Goal: Task Accomplishment & Management: Complete application form

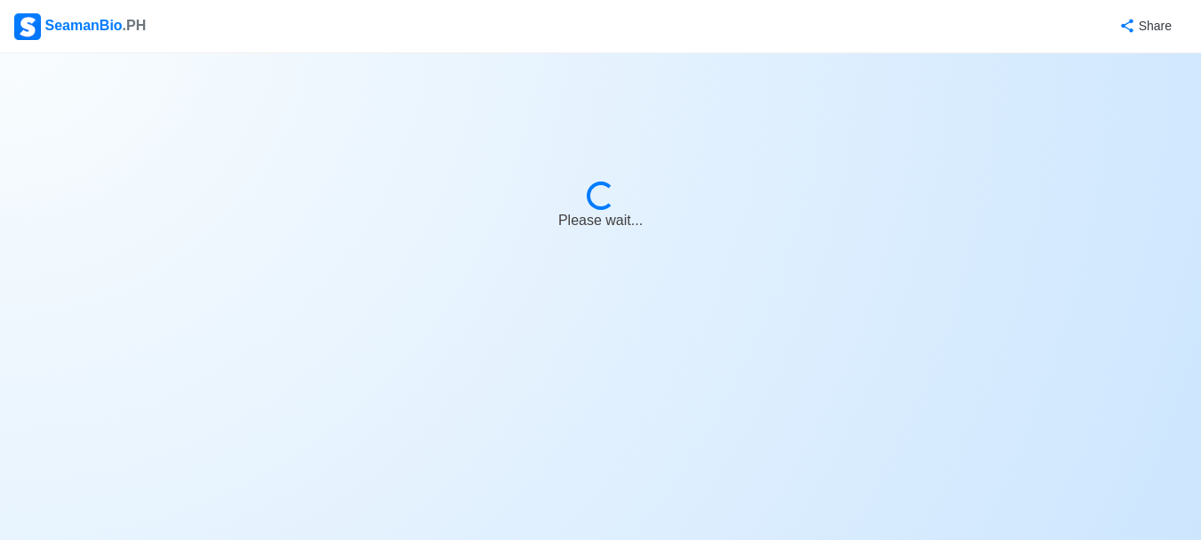
select select "Visible for Hiring"
select select "PH"
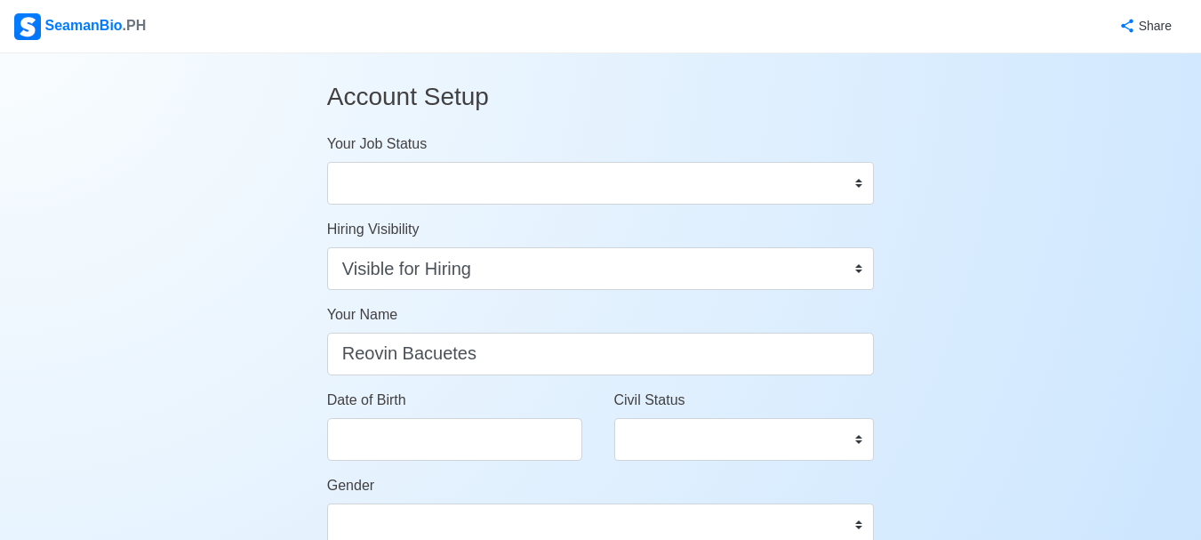
click at [758, 405] on div "Civil Status Single Married Widowed Separated" at bounding box center [744, 424] width 261 height 71
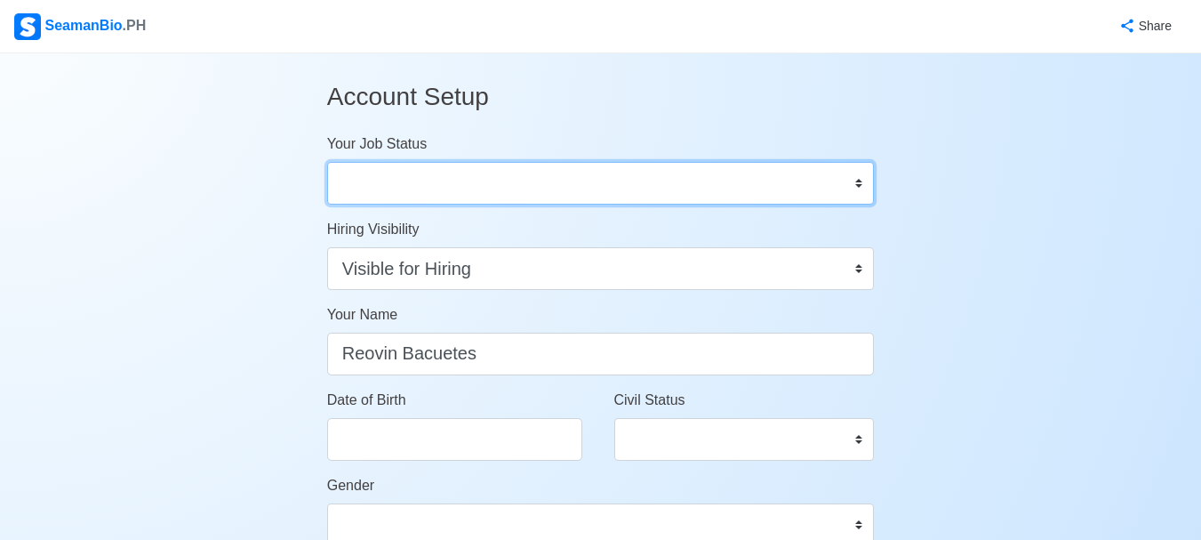
click at [423, 169] on select "Onboard Actively Looking for Job Not Looking for Job" at bounding box center [601, 183] width 548 height 43
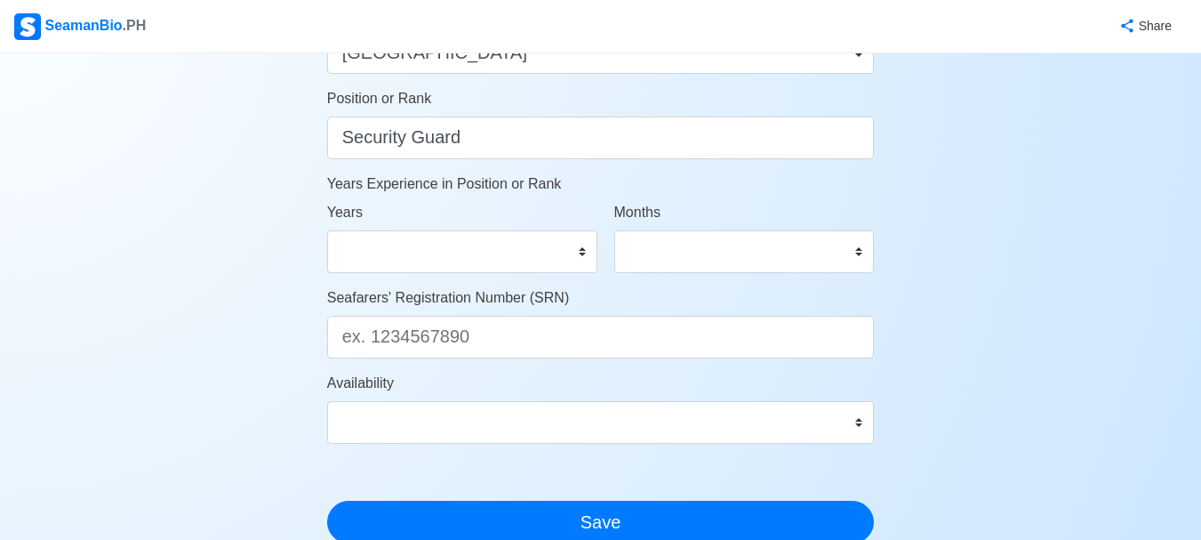
scroll to position [1067, 0]
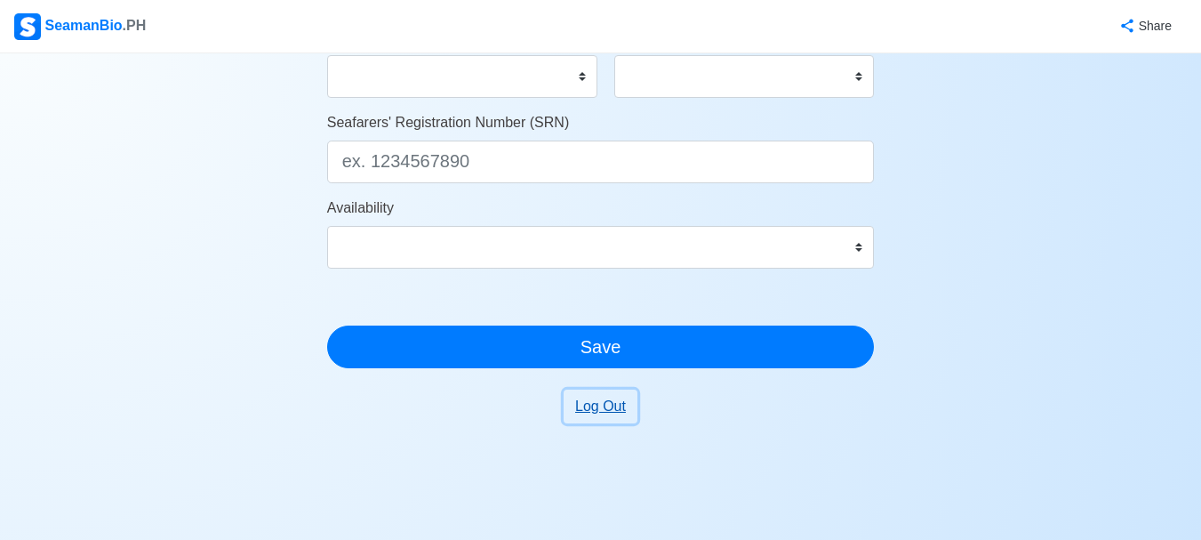
click at [597, 404] on button "Log Out" at bounding box center [601, 406] width 74 height 34
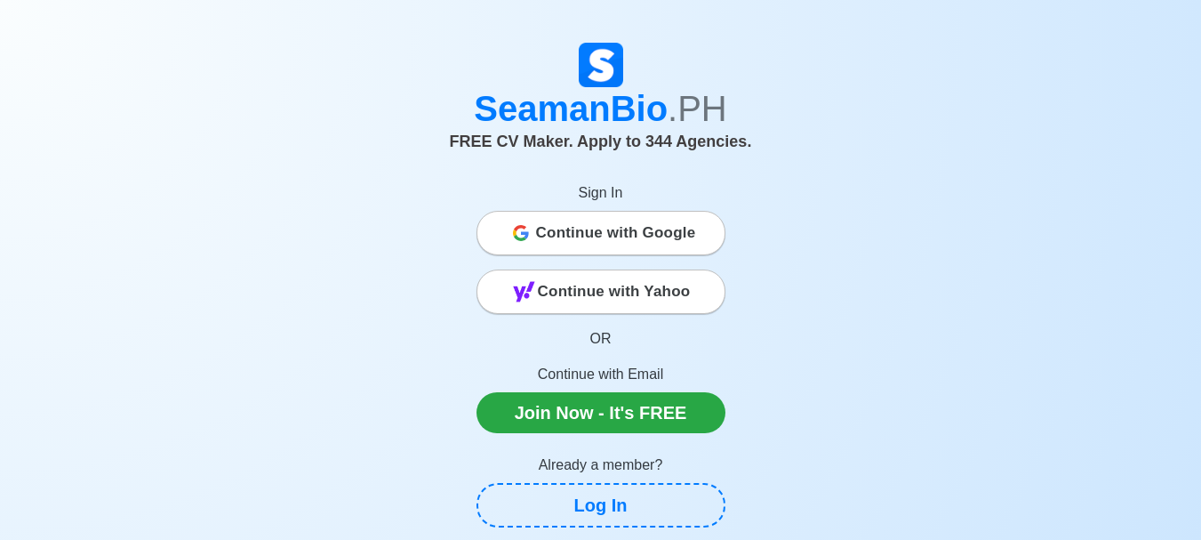
scroll to position [178, 0]
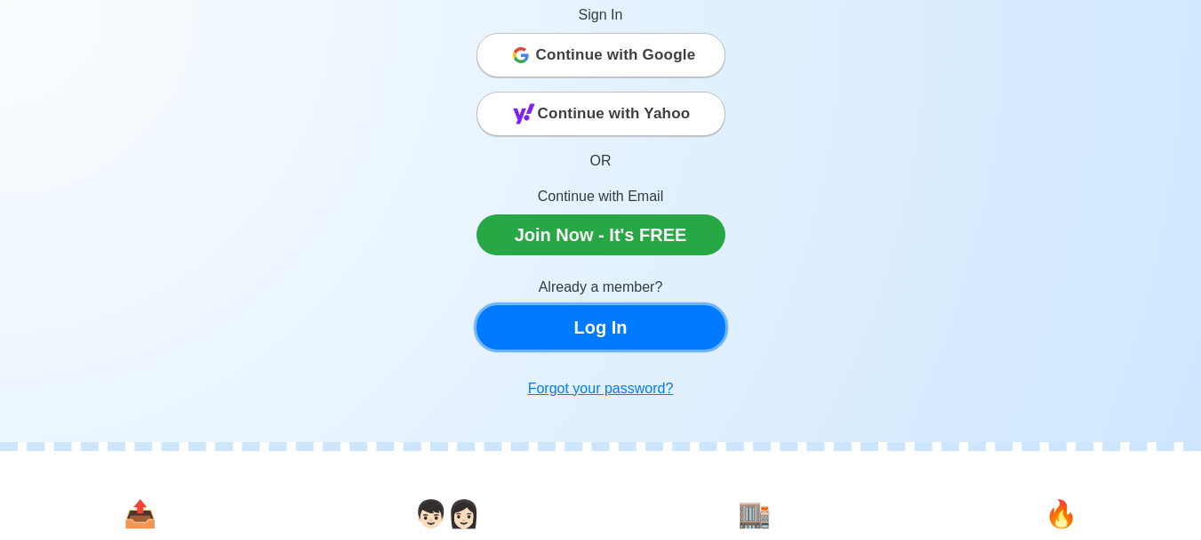
click at [602, 325] on link "Log In" at bounding box center [601, 327] width 249 height 44
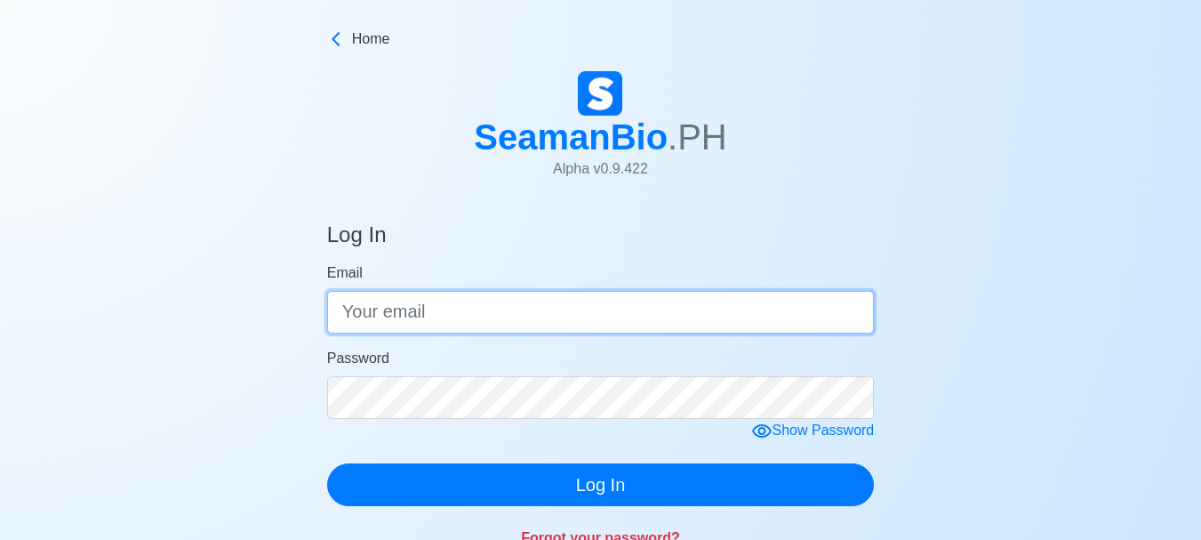
type input "troydrewven40@gmail.com"
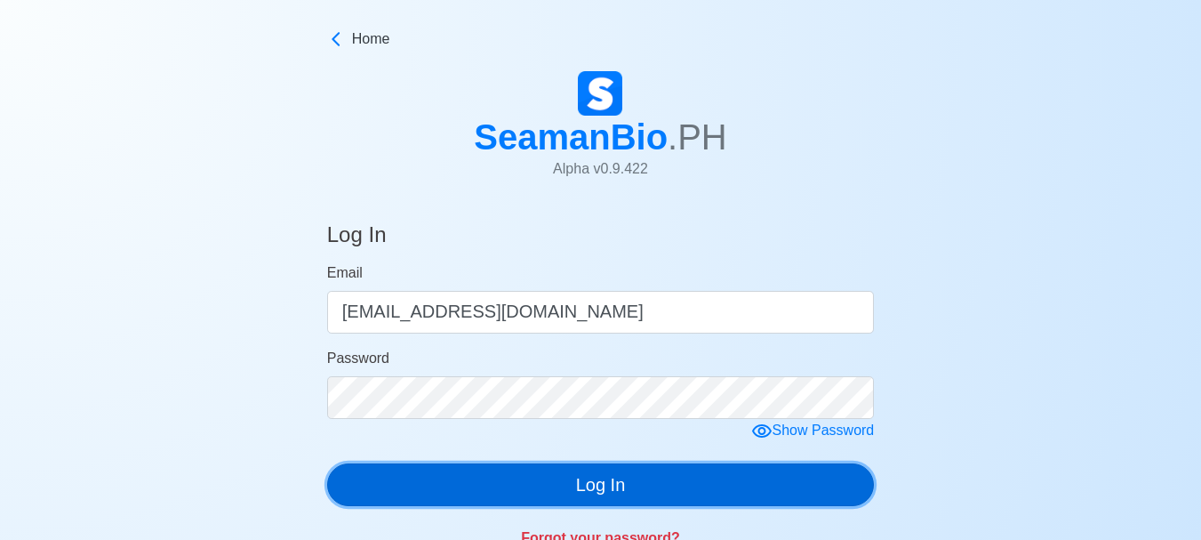
click at [598, 488] on button "Log In" at bounding box center [601, 484] width 548 height 43
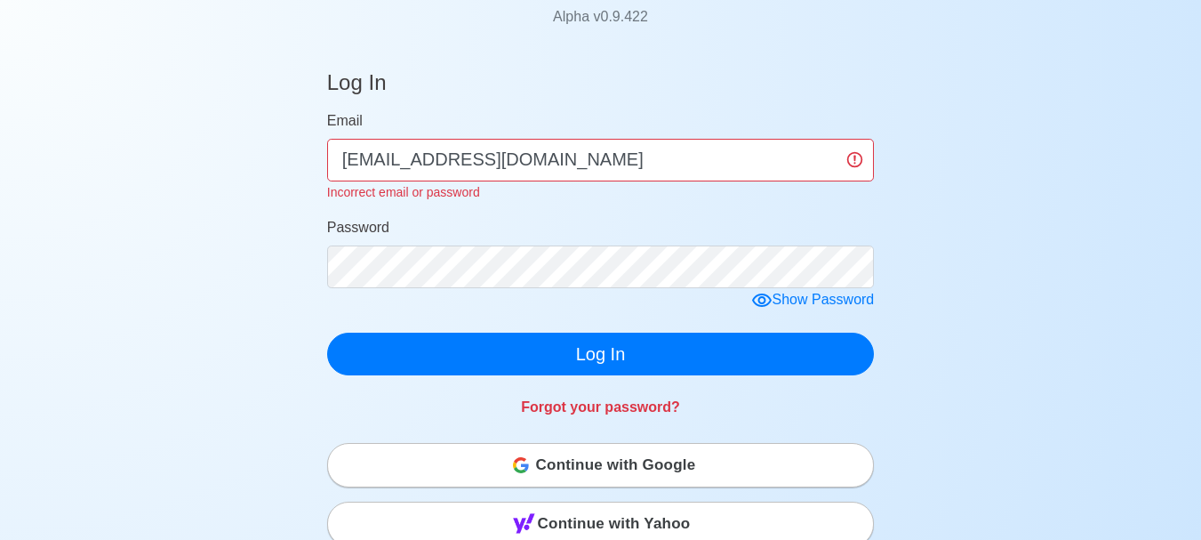
scroll to position [178, 0]
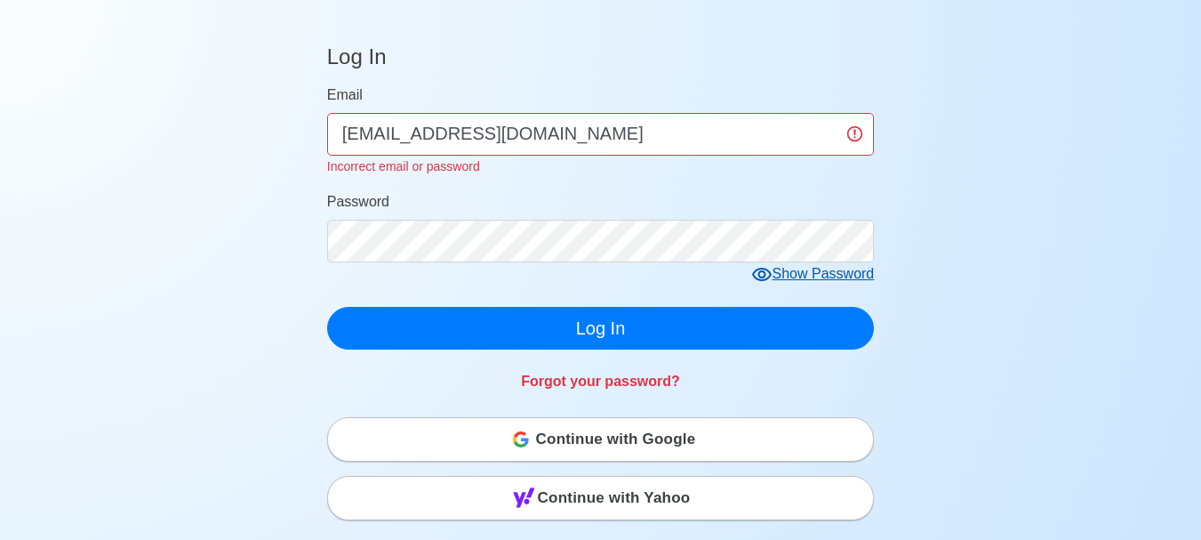
click at [763, 272] on icon at bounding box center [762, 274] width 20 height 13
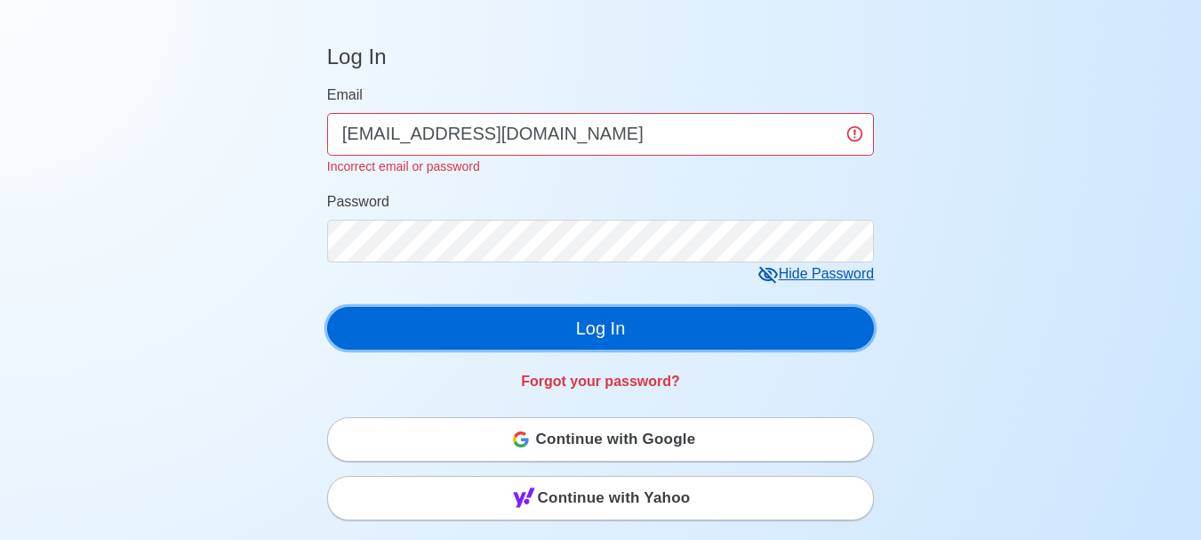
click at [620, 334] on button "Log In" at bounding box center [601, 328] width 548 height 43
click at [564, 322] on button "Log In" at bounding box center [601, 328] width 548 height 43
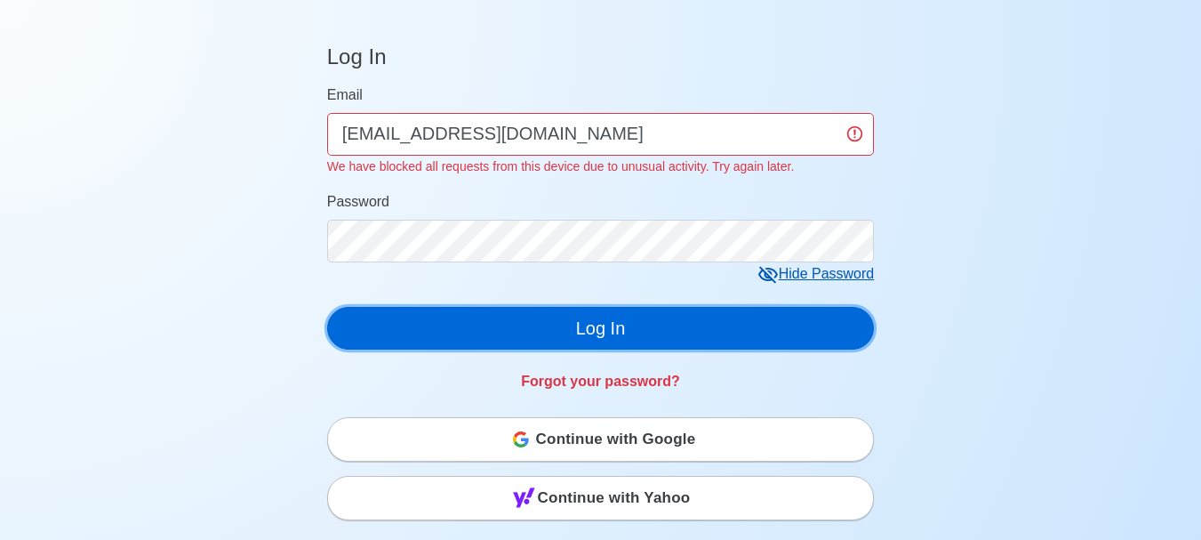
click at [564, 322] on button "Log In" at bounding box center [601, 328] width 548 height 43
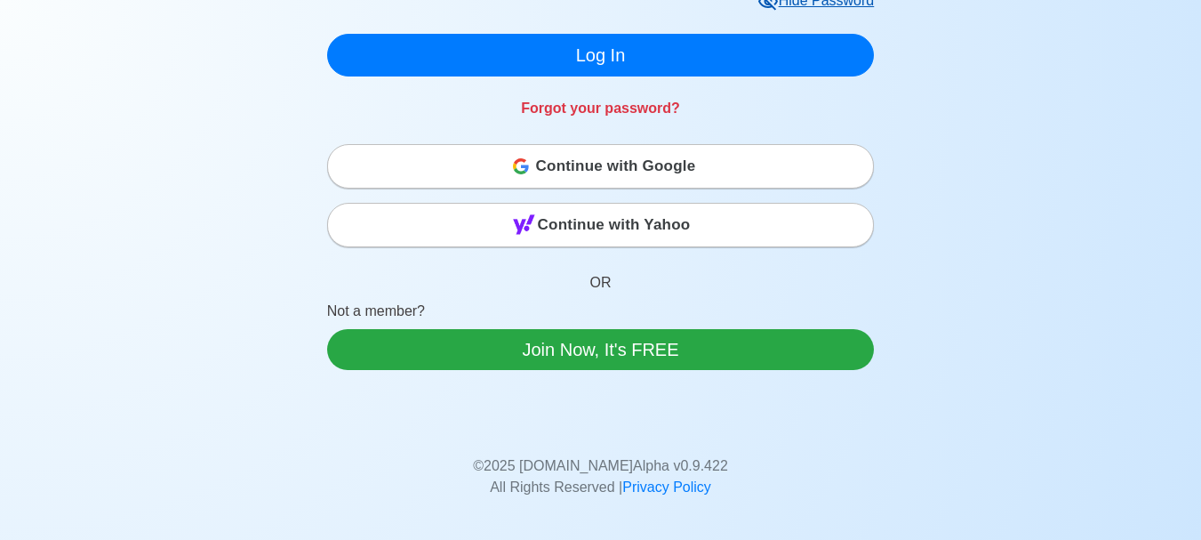
scroll to position [267, 0]
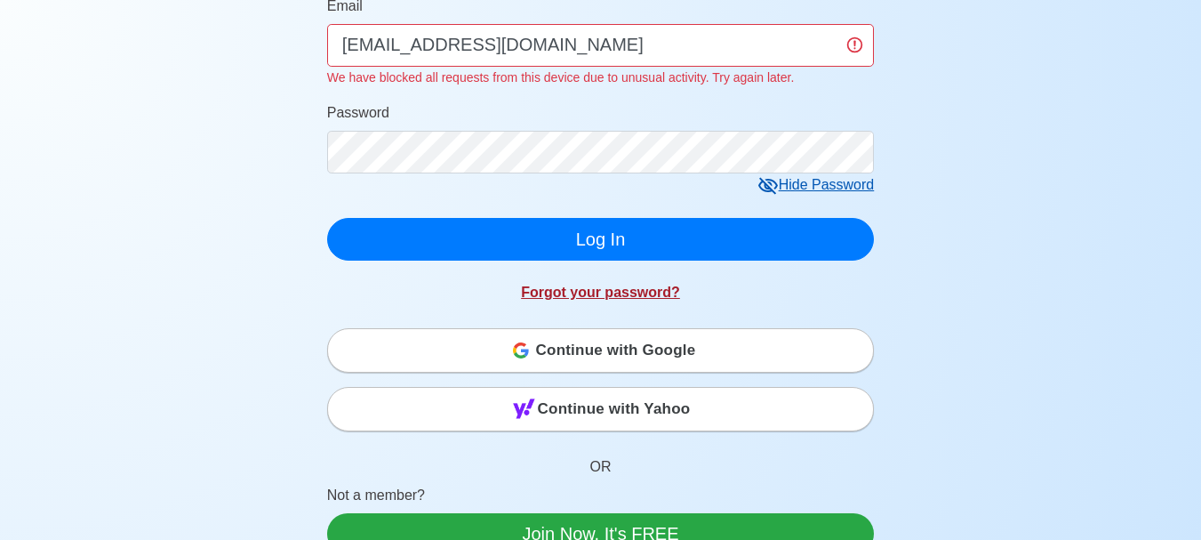
click at [608, 290] on link "Forgot your password?" at bounding box center [600, 292] width 159 height 15
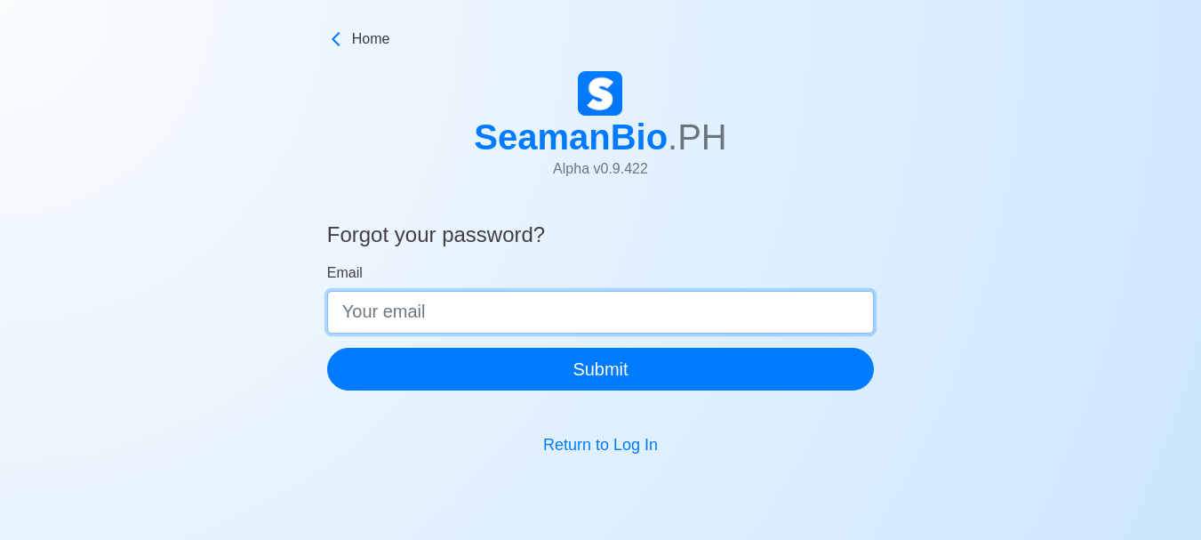
click at [541, 310] on input "Email" at bounding box center [601, 312] width 548 height 43
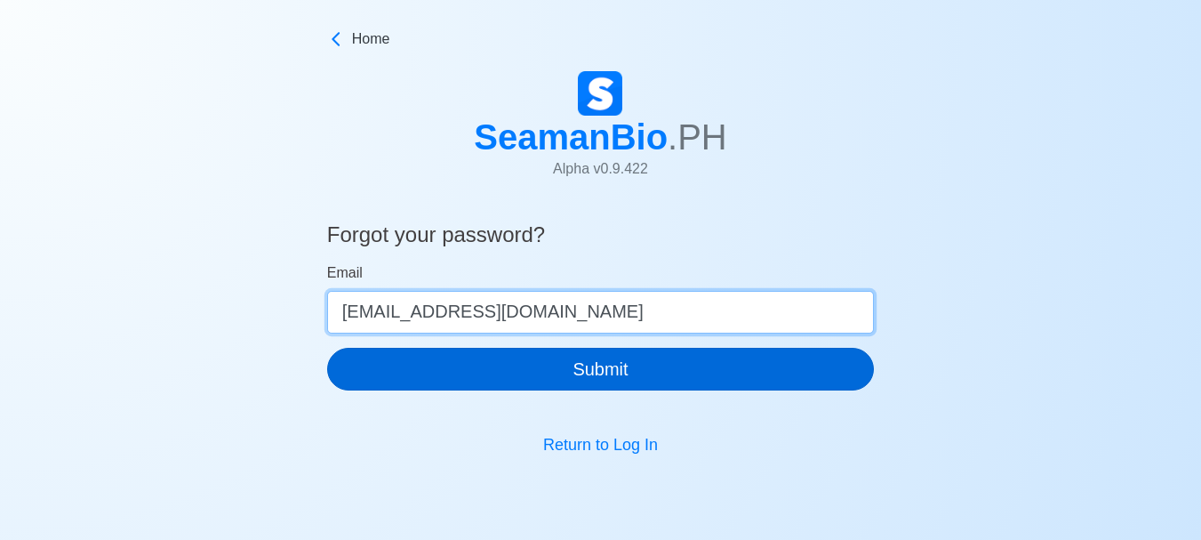
type input "troydrewvn40@gmail.com"
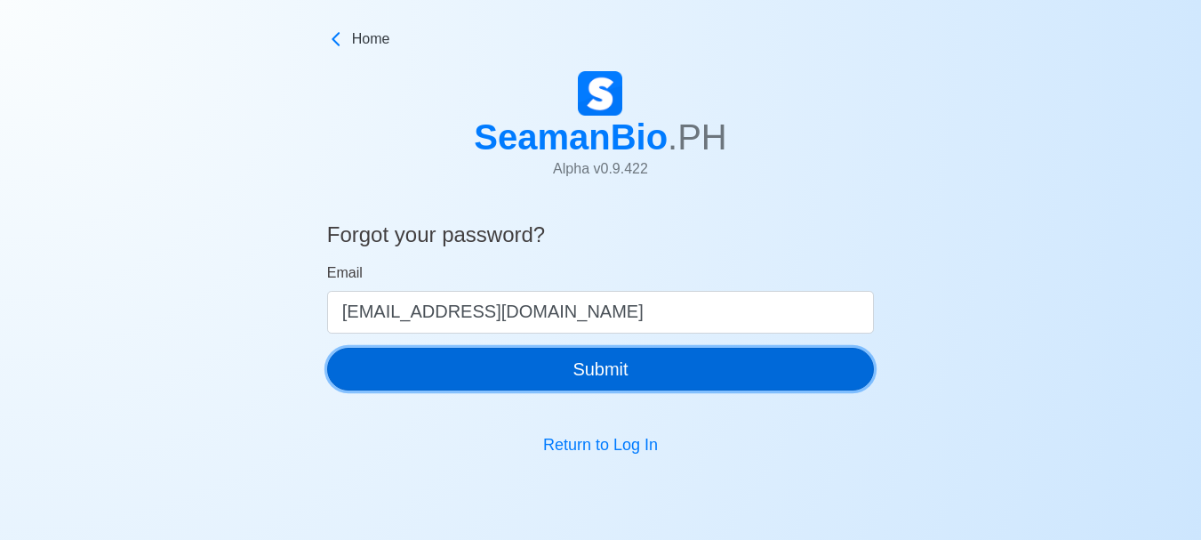
click at [570, 369] on button "Submit" at bounding box center [601, 369] width 548 height 43
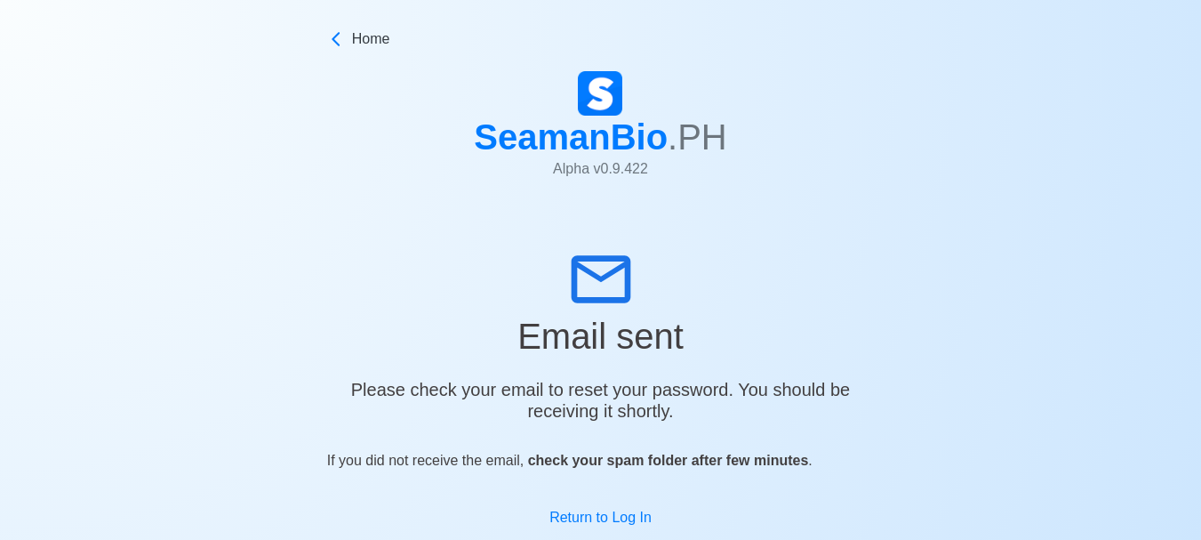
scroll to position [45, 0]
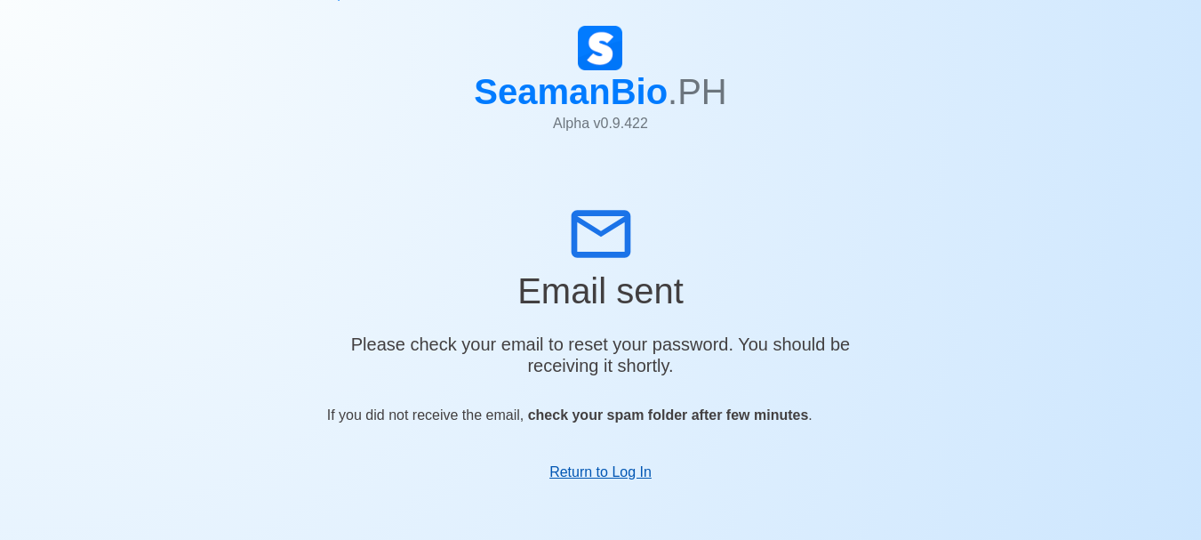
click at [576, 471] on link "Return to Log In" at bounding box center [600, 471] width 102 height 15
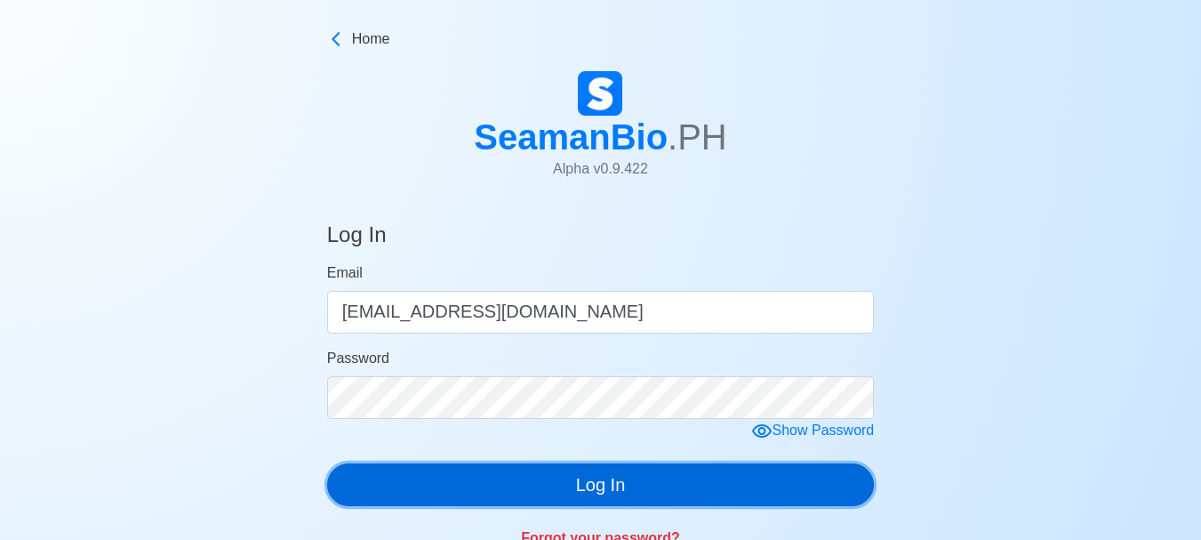
click at [541, 481] on button "Log In" at bounding box center [601, 484] width 548 height 43
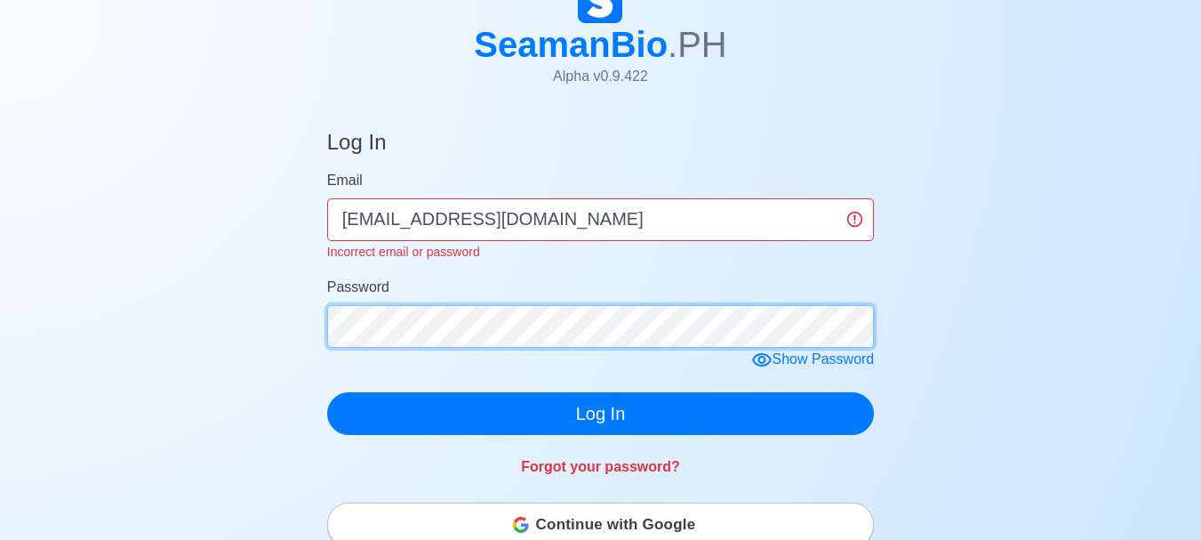
scroll to position [267, 0]
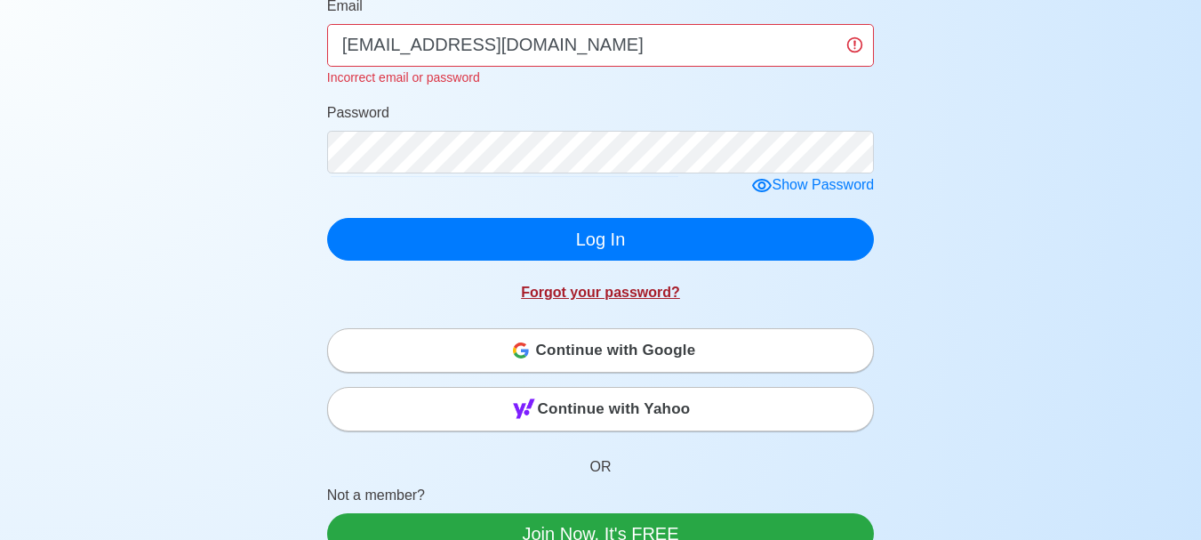
click at [590, 298] on link "Forgot your password?" at bounding box center [600, 292] width 159 height 15
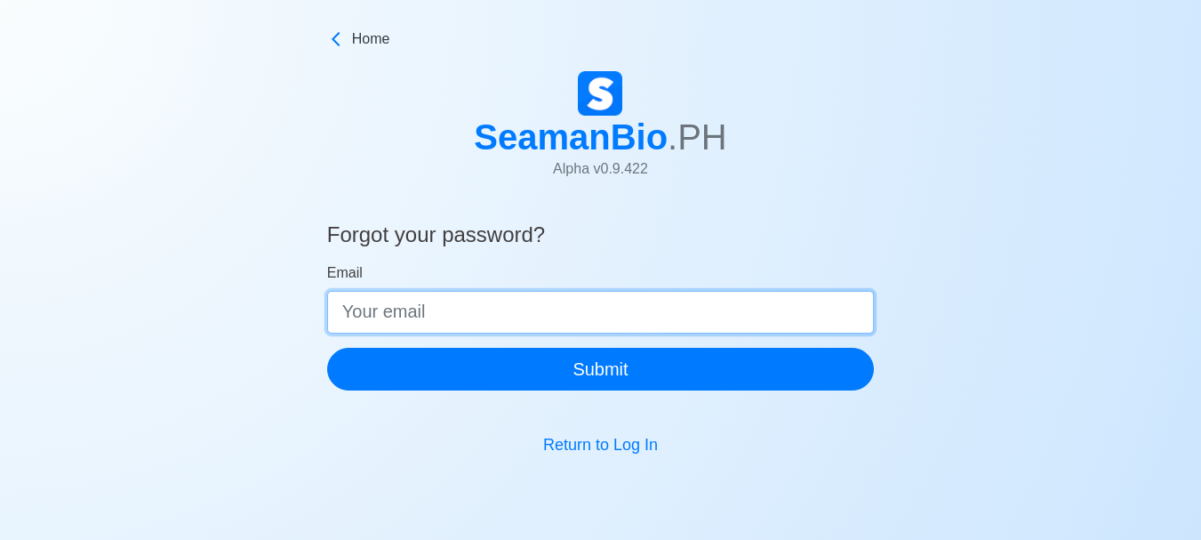
click at [565, 312] on input "Email" at bounding box center [601, 312] width 548 height 43
type input "troydrewven40@gmail.com"
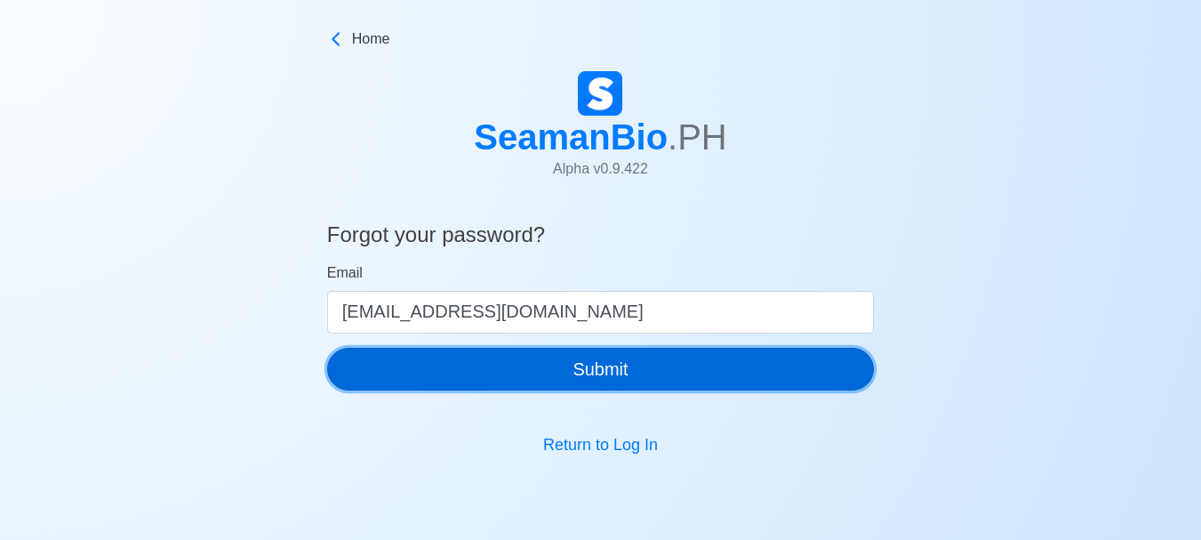
click at [560, 374] on button "Submit" at bounding box center [601, 369] width 548 height 43
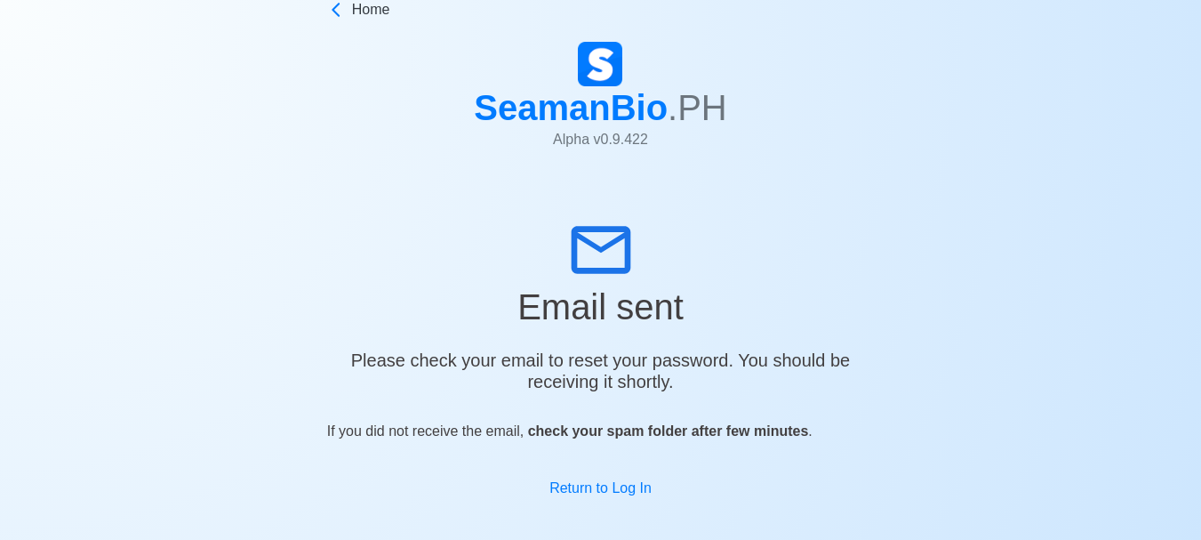
scroll to position [45, 0]
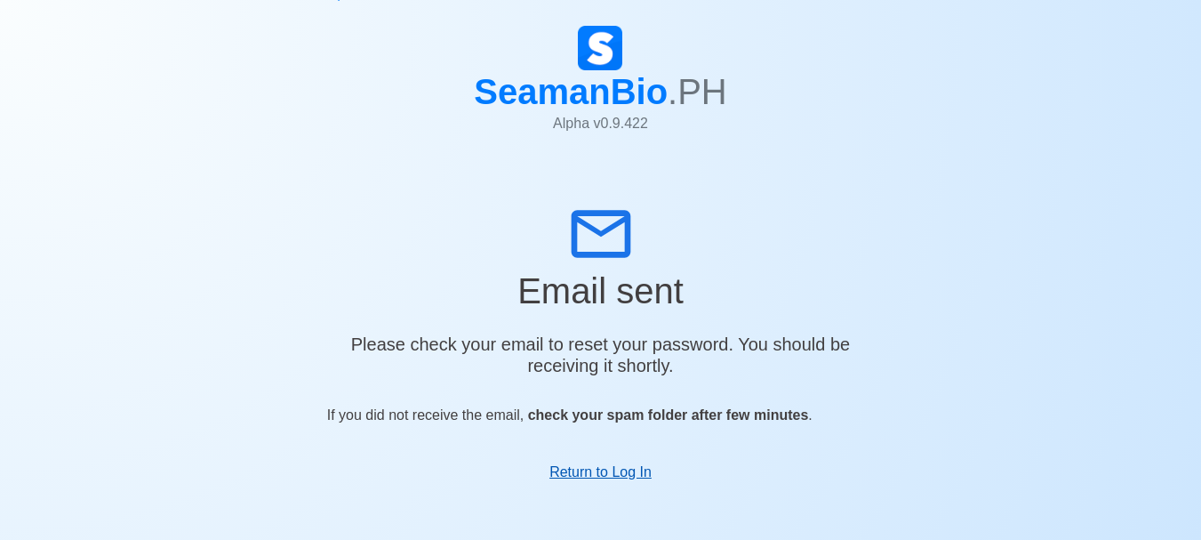
click at [584, 474] on link "Return to Log In" at bounding box center [600, 471] width 102 height 15
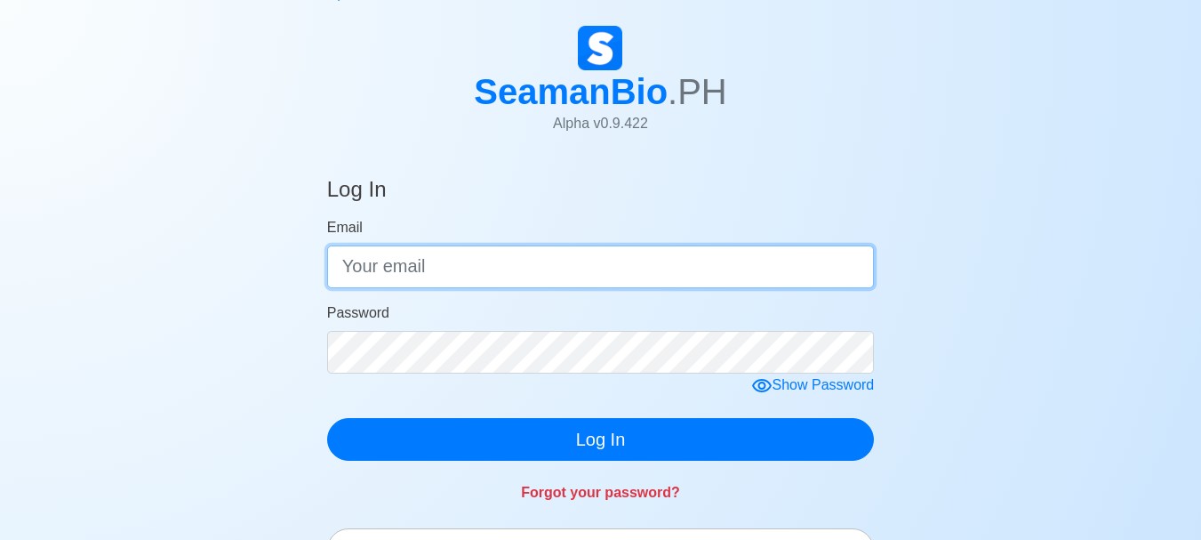
type input "troydrewven40@gmail.com"
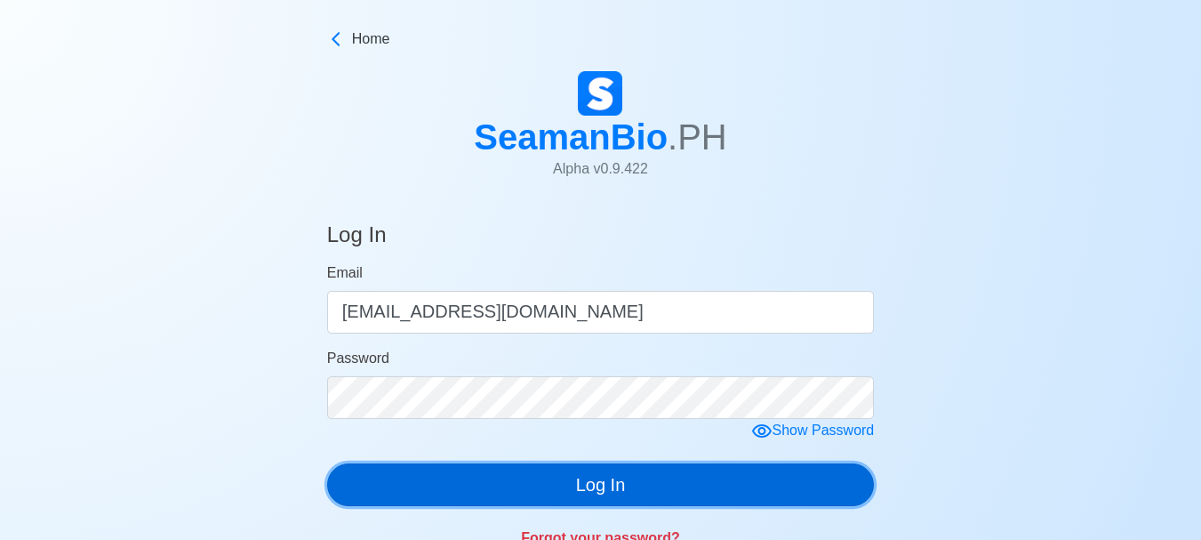
click at [573, 482] on button "Log In" at bounding box center [601, 484] width 548 height 43
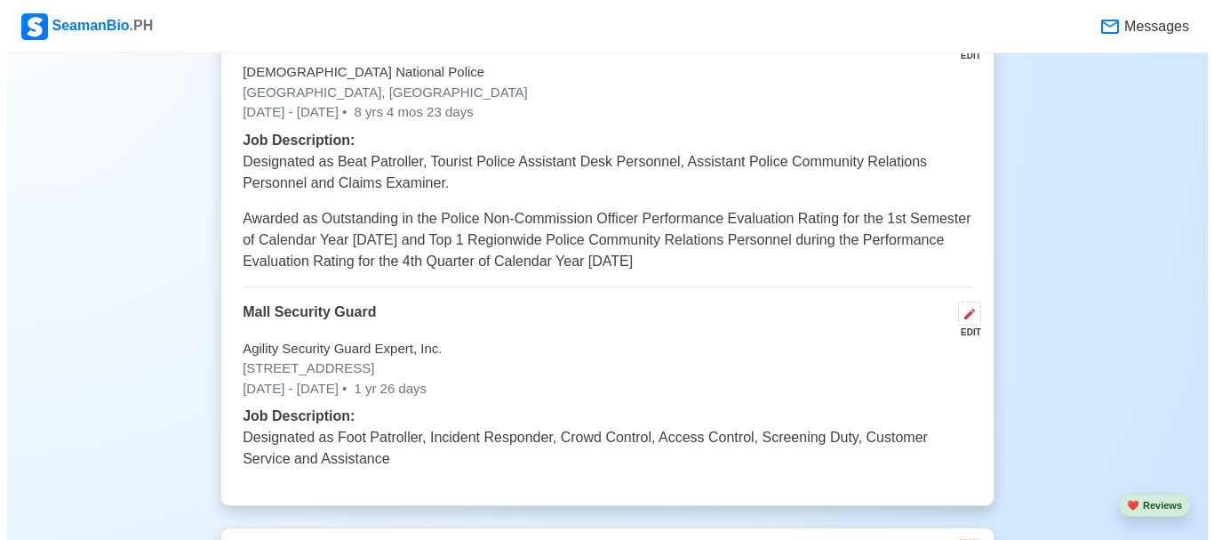
scroll to position [4268, 0]
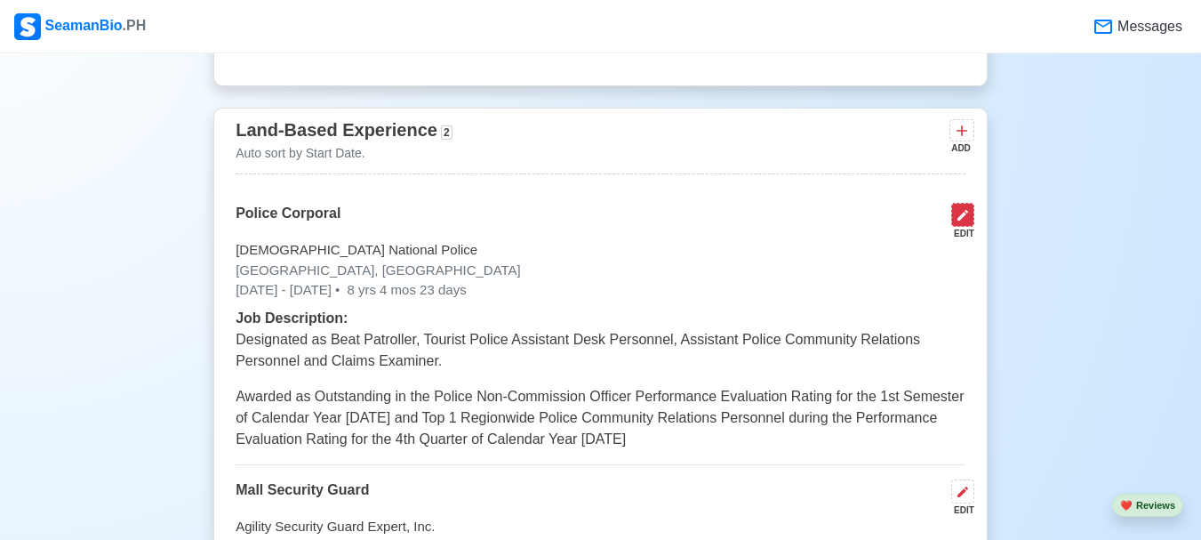
click at [965, 208] on icon at bounding box center [963, 215] width 14 height 14
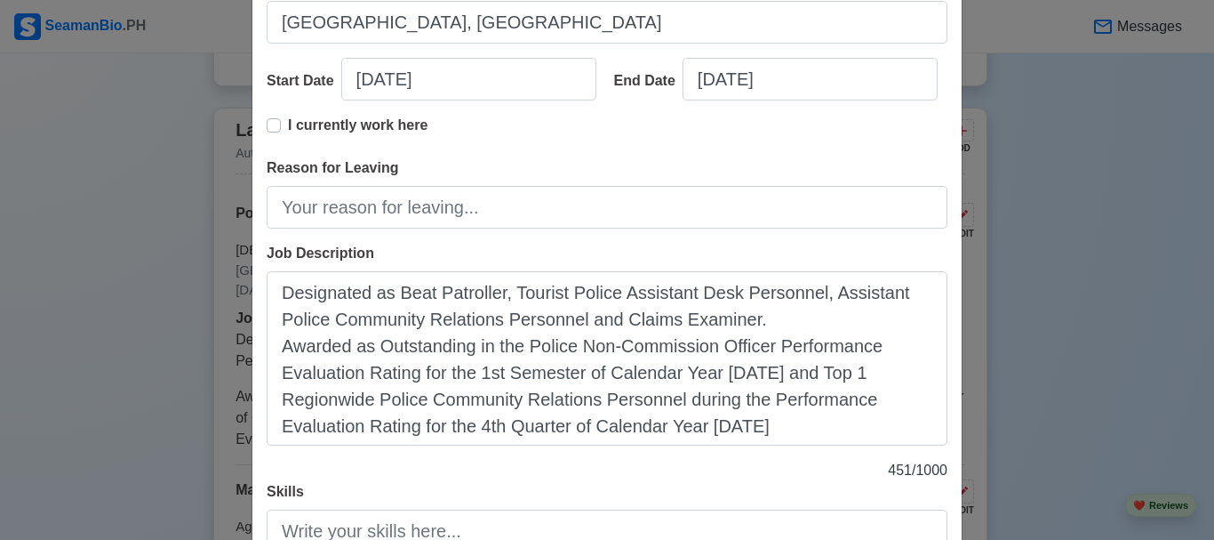
scroll to position [267, 0]
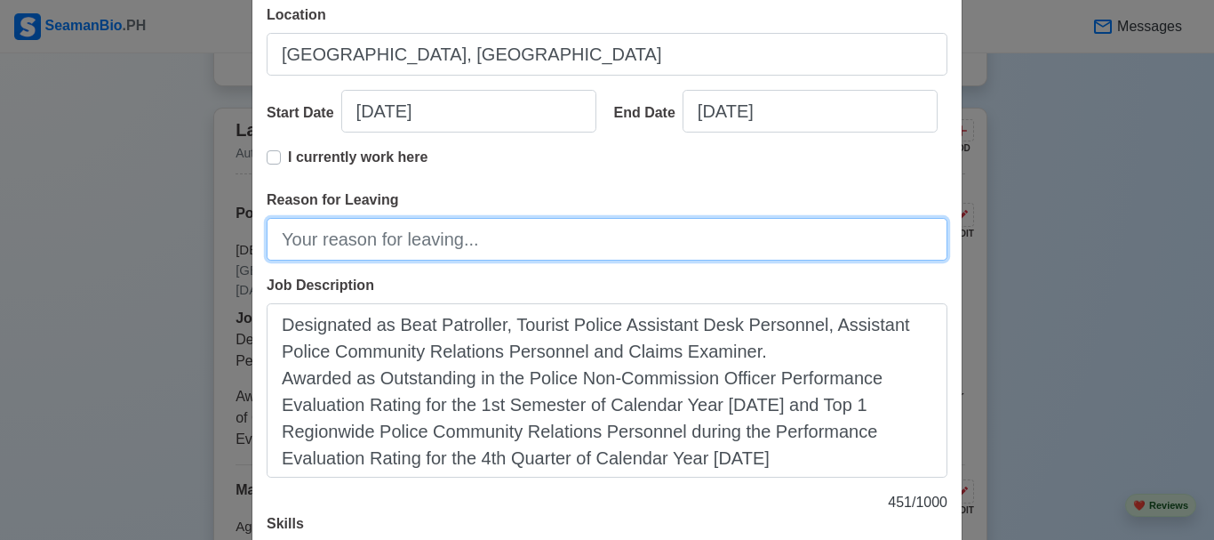
click at [390, 233] on input "Reason for Leaving" at bounding box center [607, 239] width 681 height 43
type input "S"
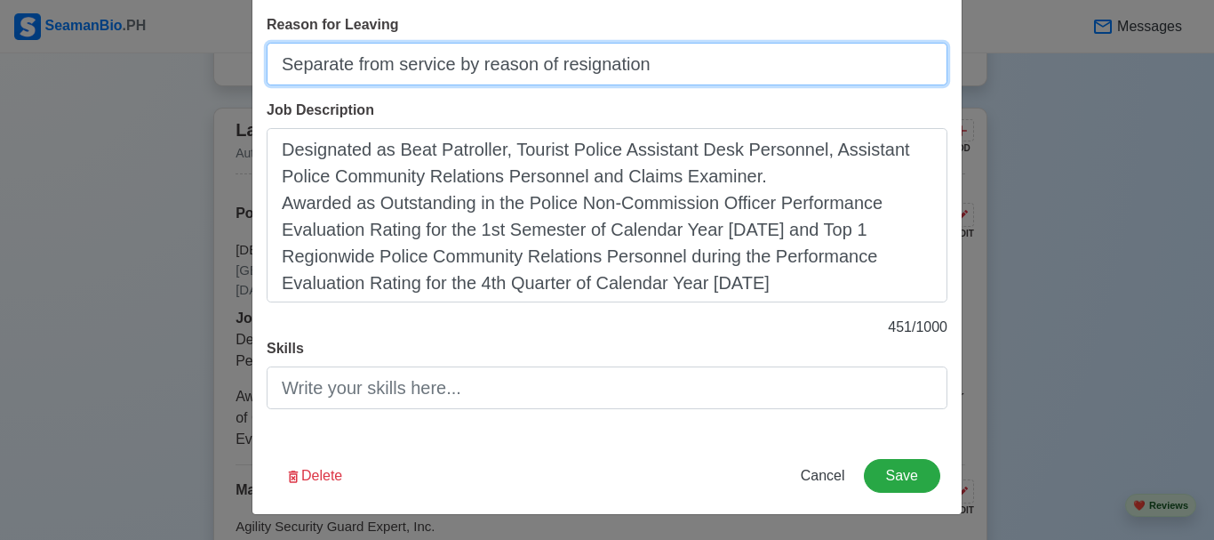
type input "Separate from service by reason of resignation"
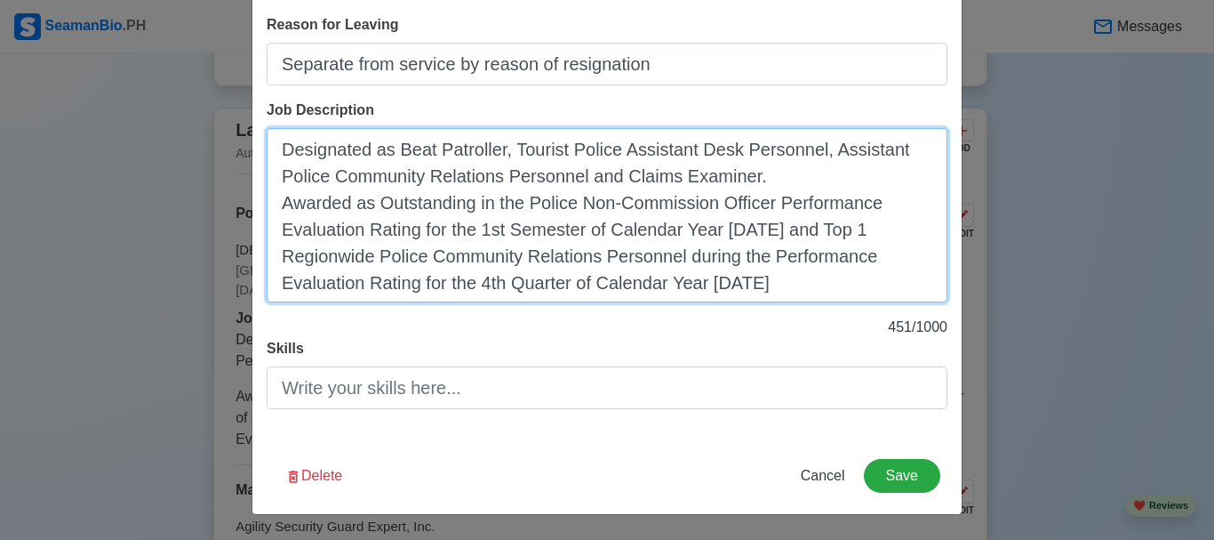
click at [386, 148] on textarea "Designated as Beat Patroller, Tourist Police Assistant Desk Personnel, Assistan…" at bounding box center [607, 215] width 681 height 174
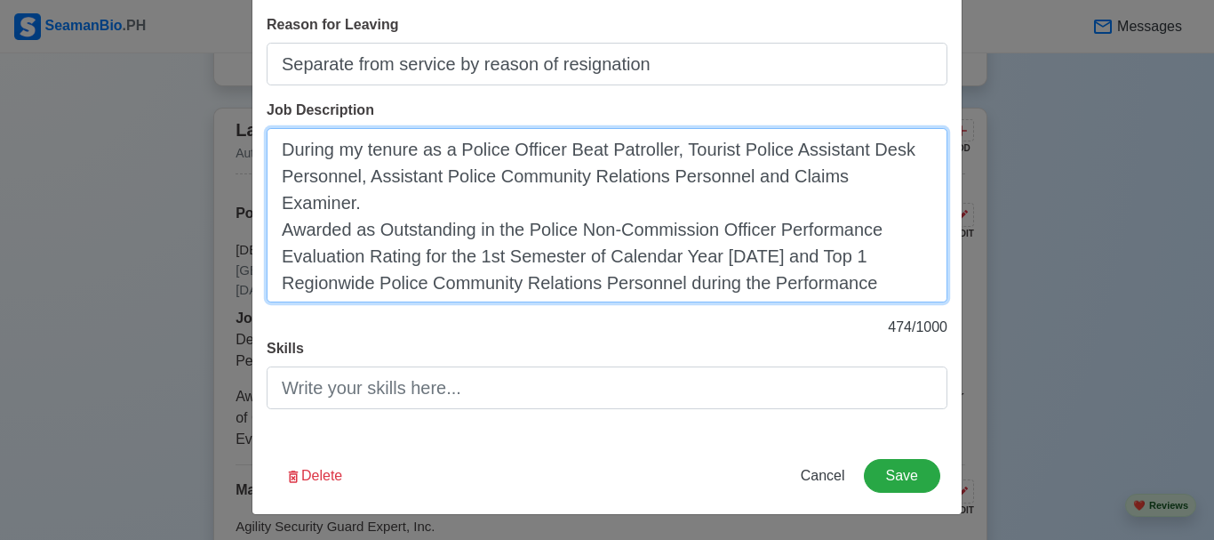
click at [668, 149] on textarea "During my tenure as a Police Officer Beat Patroller, Tourist Police Assistant D…" at bounding box center [607, 215] width 681 height 174
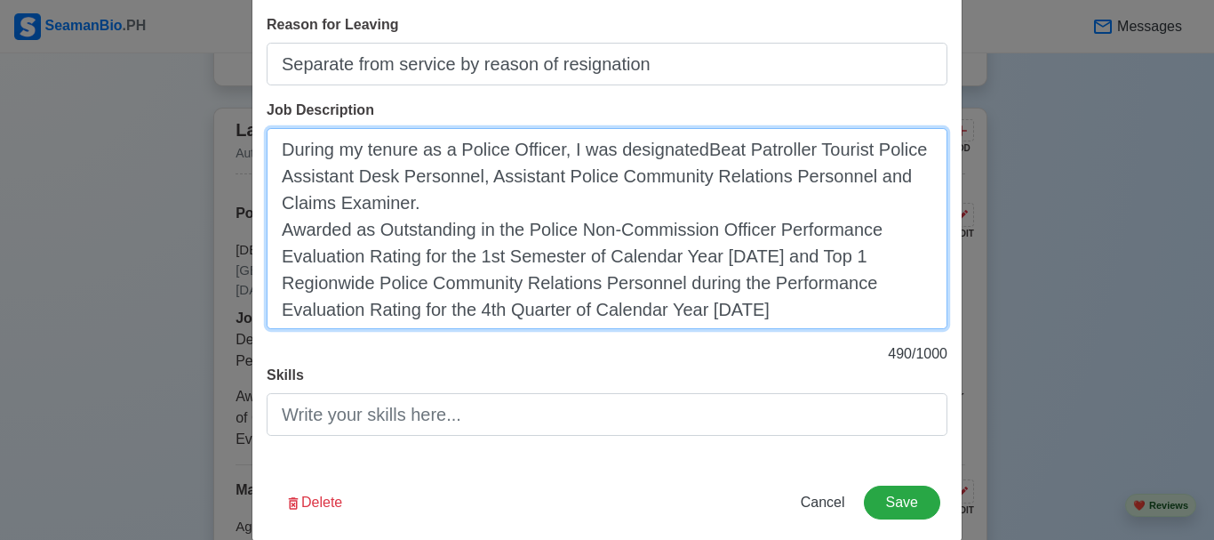
click at [698, 145] on textarea "During my tenure as a Police Officer, I was designatedBeat Patroller Tourist Po…" at bounding box center [607, 228] width 681 height 201
click at [825, 152] on textarea "During my tenure as a Police Officer, I was designated as Beat Patroller Touris…" at bounding box center [607, 228] width 681 height 201
click at [517, 178] on textarea "During my tenure as a Police Officer, I was designated as Beat Patroller, Touri…" at bounding box center [607, 228] width 681 height 201
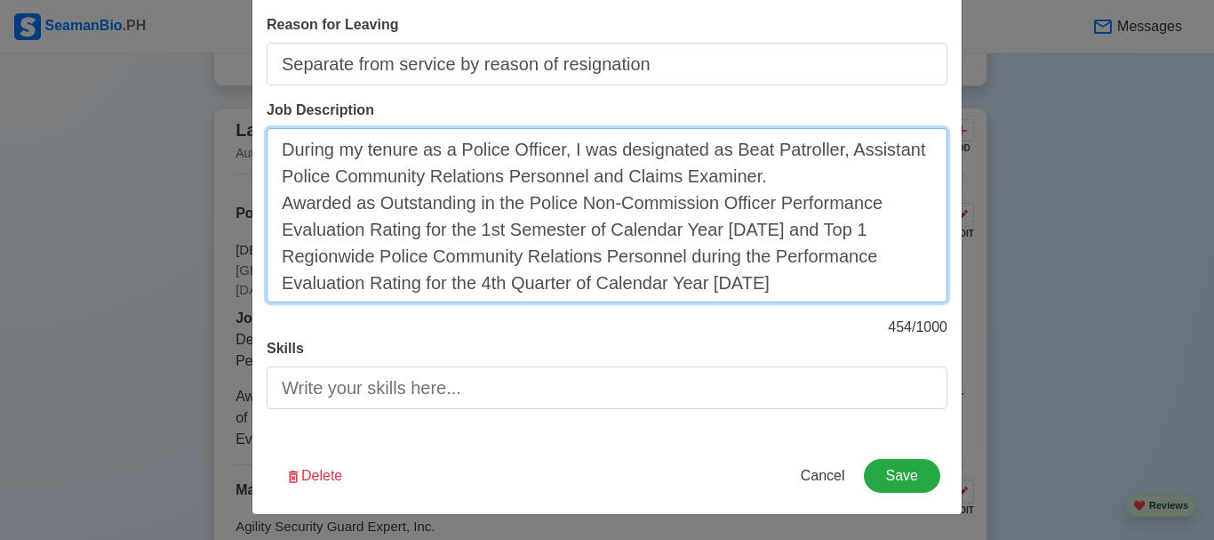
click at [739, 180] on textarea "During my tenure as a Police Officer, I was designated as Beat Patroller, Assis…" at bounding box center [607, 215] width 681 height 174
click at [725, 183] on textarea "During my tenure as a Police Officer, I was designated as Beat Patroller, Assis…" at bounding box center [607, 215] width 681 height 174
click at [705, 181] on textarea "During my tenure as a Police Officer, I was designated as Beat Patroller, Assis…" at bounding box center [607, 215] width 681 height 174
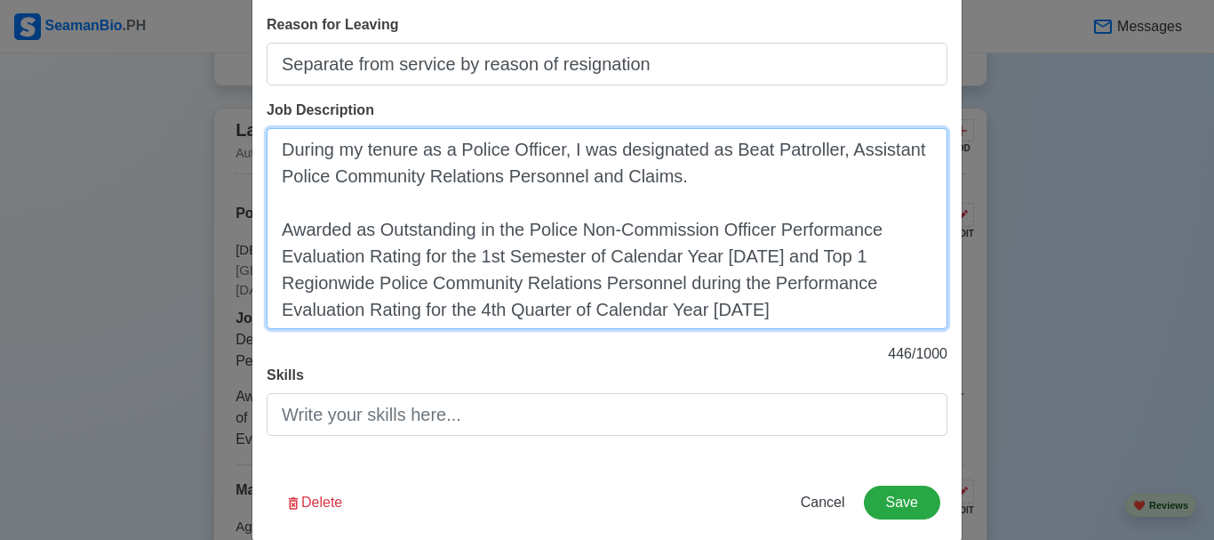
drag, startPoint x: 753, startPoint y: 254, endPoint x: 790, endPoint y: 304, distance: 61.7
click at [790, 304] on textarea "During my tenure as a Police Officer, I was designated as Beat Patroller, Assis…" at bounding box center [607, 228] width 681 height 201
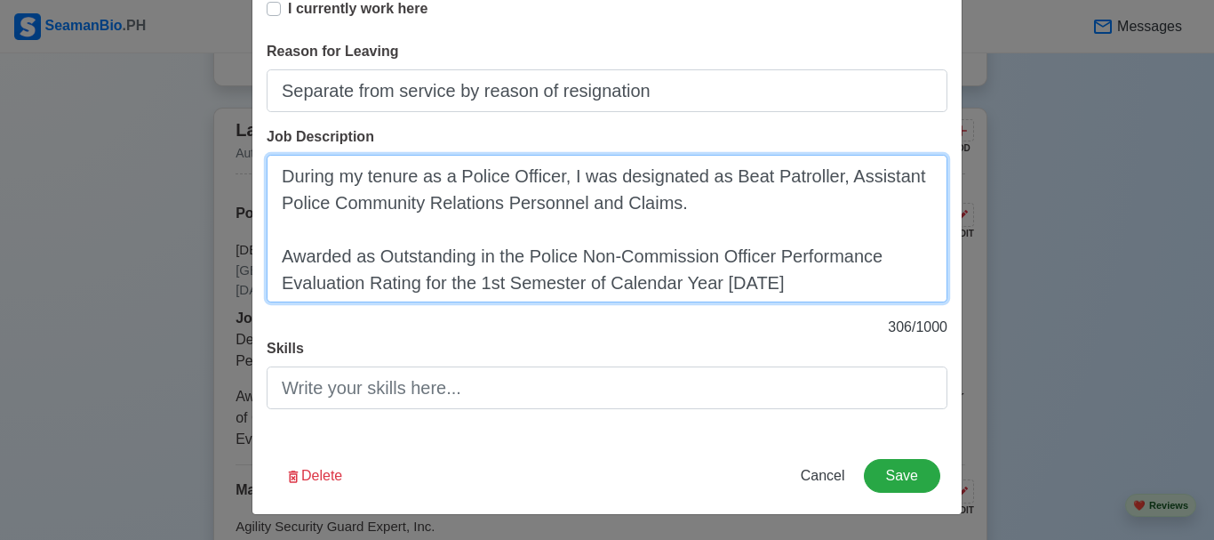
scroll to position [415, 0]
click at [661, 204] on textarea "During my tenure as a Police Officer, I was designated as Beat Patroller, Assis…" at bounding box center [607, 229] width 681 height 148
type textarea "During my tenure as a Police Officer, I was designated as Beat Patroller, Assis…"
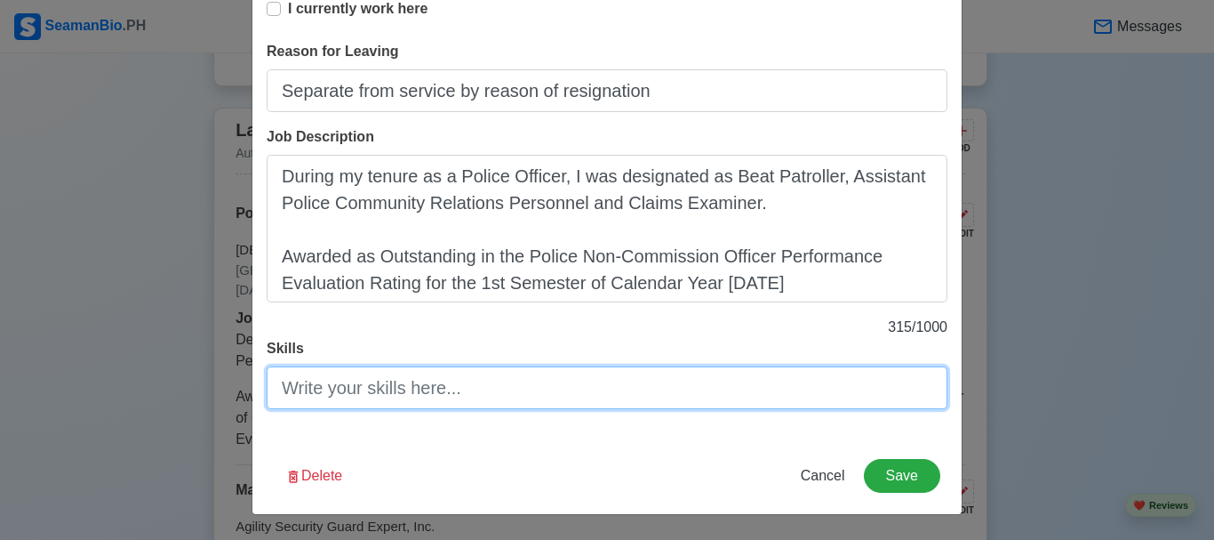
click at [317, 385] on input "Skills" at bounding box center [607, 387] width 681 height 43
type input "X"
type input "C"
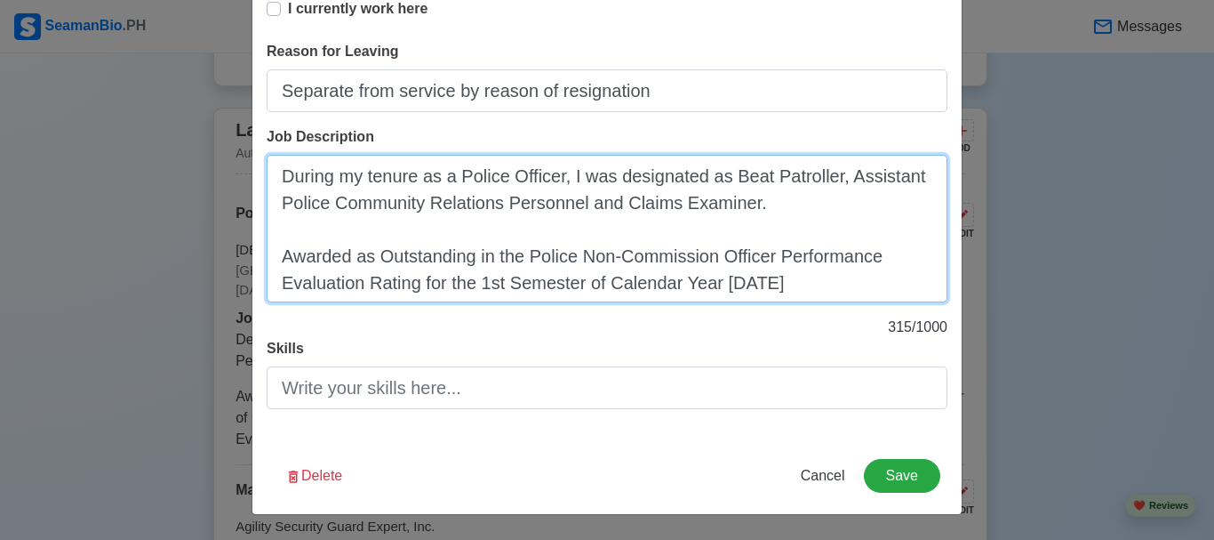
click at [573, 208] on textarea "During my tenure as a Police Officer, I was designated as Beat Patroller, Assis…" at bounding box center [607, 229] width 681 height 148
click at [589, 202] on textarea "During my tenure as a Police Officer, I was designated as Beat Patroller, Assis…" at bounding box center [607, 229] width 681 height 148
click at [921, 198] on textarea "During my tenure as a Police Officer, I was designated as Beat Patroller, Assis…" at bounding box center [607, 229] width 681 height 148
click at [826, 177] on textarea "During my tenure as a Police Officer, I was designated as Beat Patroller, Assis…" at bounding box center [607, 229] width 681 height 148
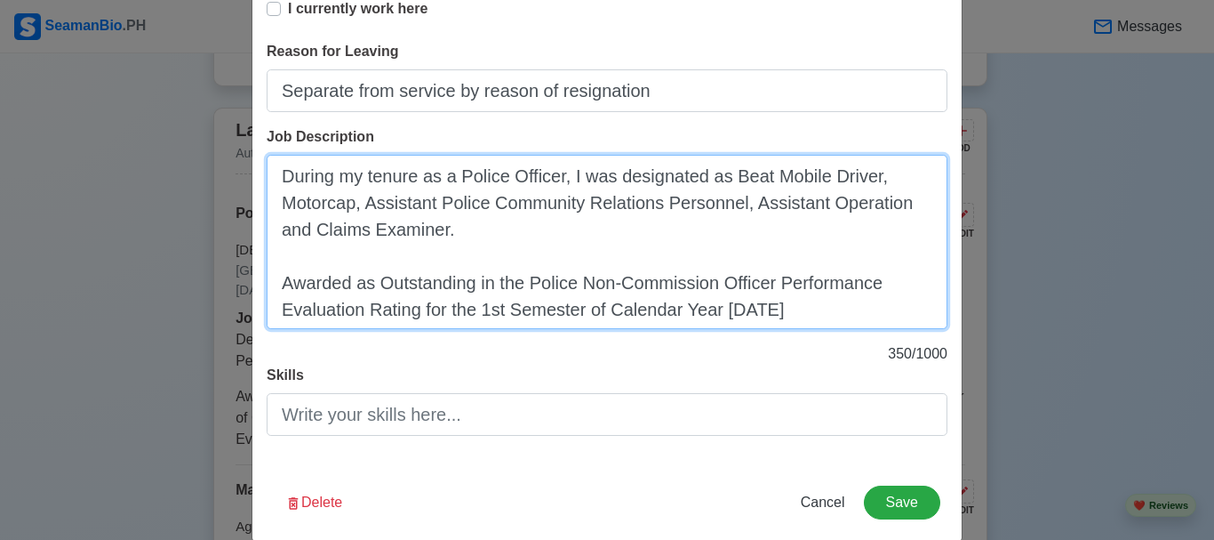
click at [328, 203] on textarea "During my tenure as a Police Officer, I was designated as Beat Mobile Driver, M…" at bounding box center [607, 242] width 681 height 174
click at [371, 212] on textarea "During my tenure as a Police Officer, I was designated as Beat Mobile Driver, M…" at bounding box center [607, 242] width 681 height 174
click at [346, 212] on textarea "During my tenure as a Police Officer, I was designated as Beat Mobile Driver, M…" at bounding box center [607, 242] width 681 height 174
click at [765, 178] on textarea "During my tenure as a Police Officer, I was designated as Beat Mobile Driver, M…" at bounding box center [607, 242] width 681 height 174
click at [311, 209] on textarea "During my tenure as a Police Officer, I was designated as Mobile Driver, Motor …" at bounding box center [607, 242] width 681 height 174
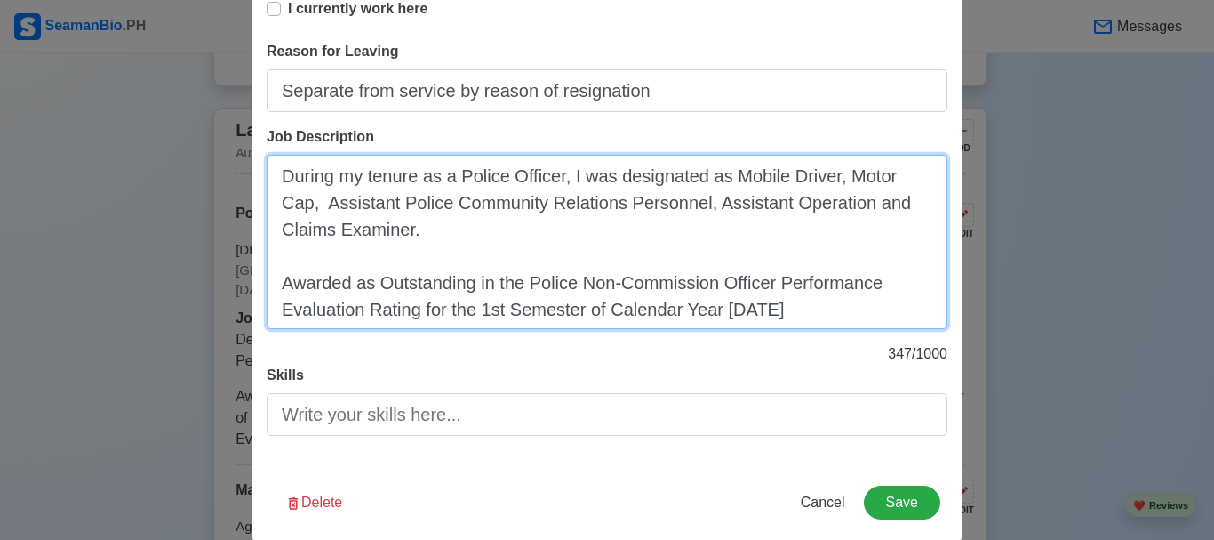
click at [311, 209] on textarea "During my tenure as a Police Officer, I was designated as Mobile Driver, Motor …" at bounding box center [607, 242] width 681 height 174
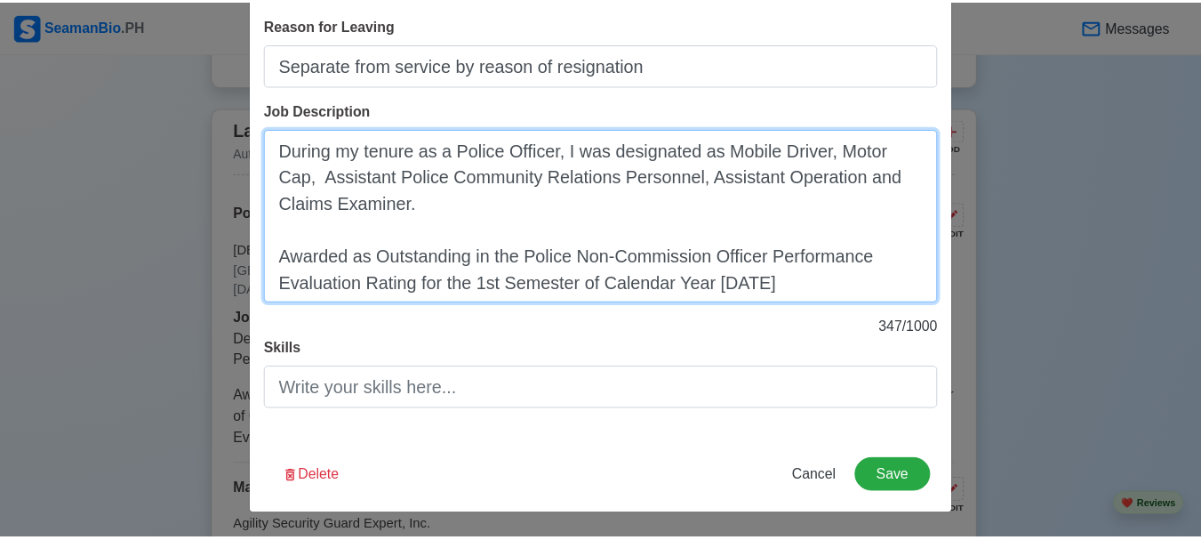
scroll to position [442, 0]
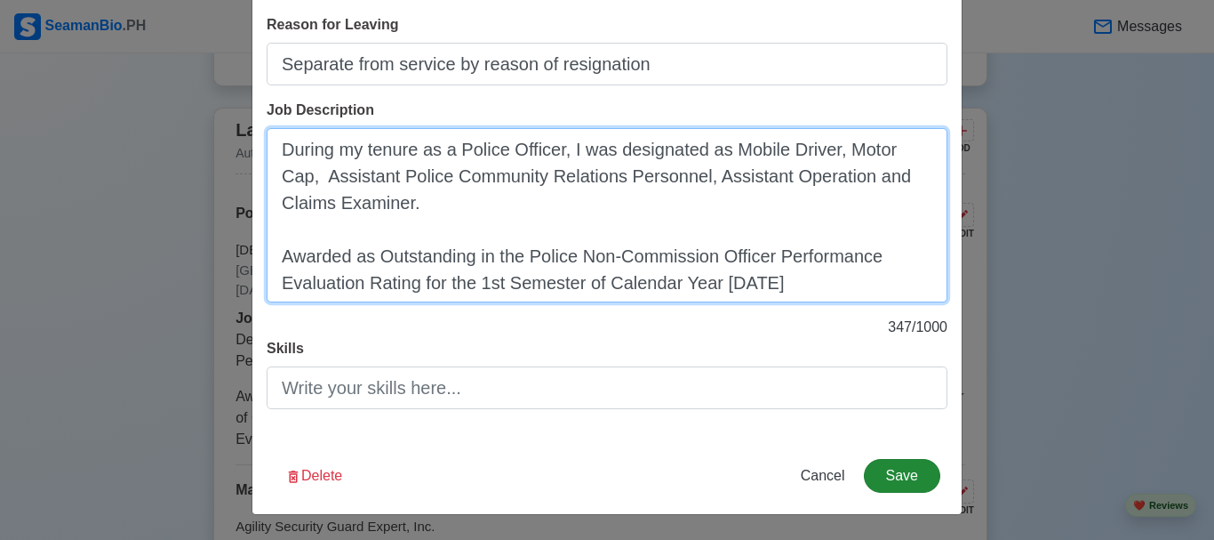
type textarea "During my tenure as a Police Officer, I was designated as Mobile Driver, Motor …"
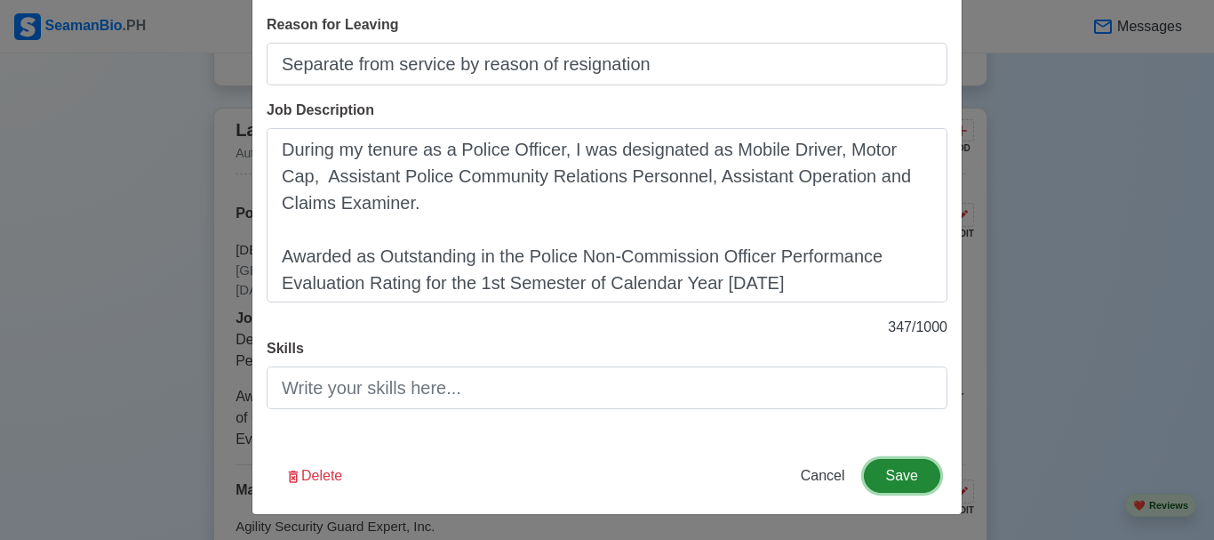
click at [886, 473] on button "Save" at bounding box center [902, 476] width 76 height 34
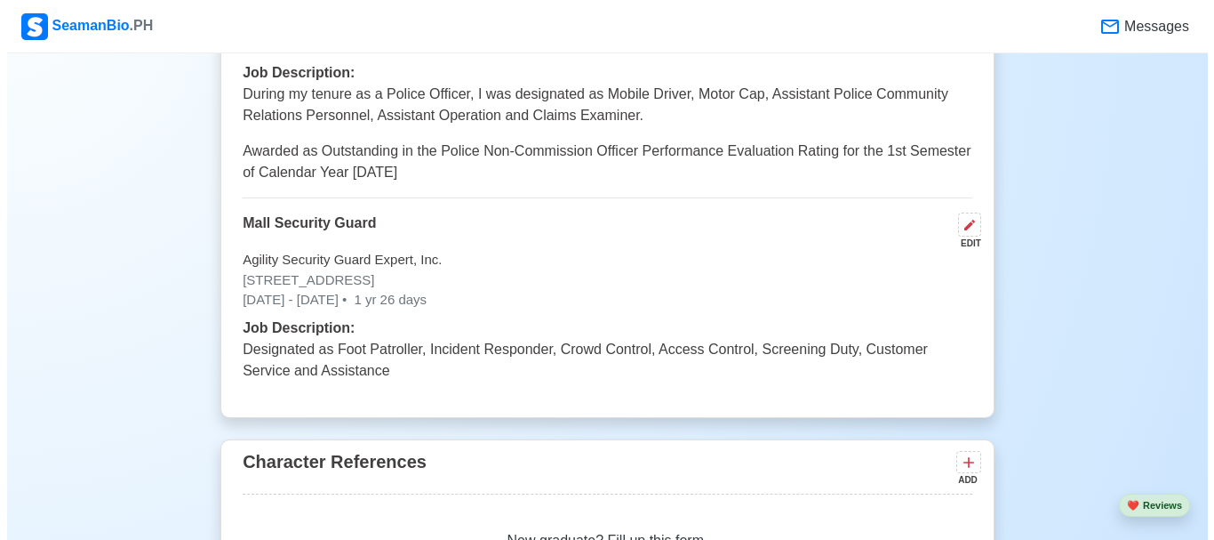
scroll to position [4534, 0]
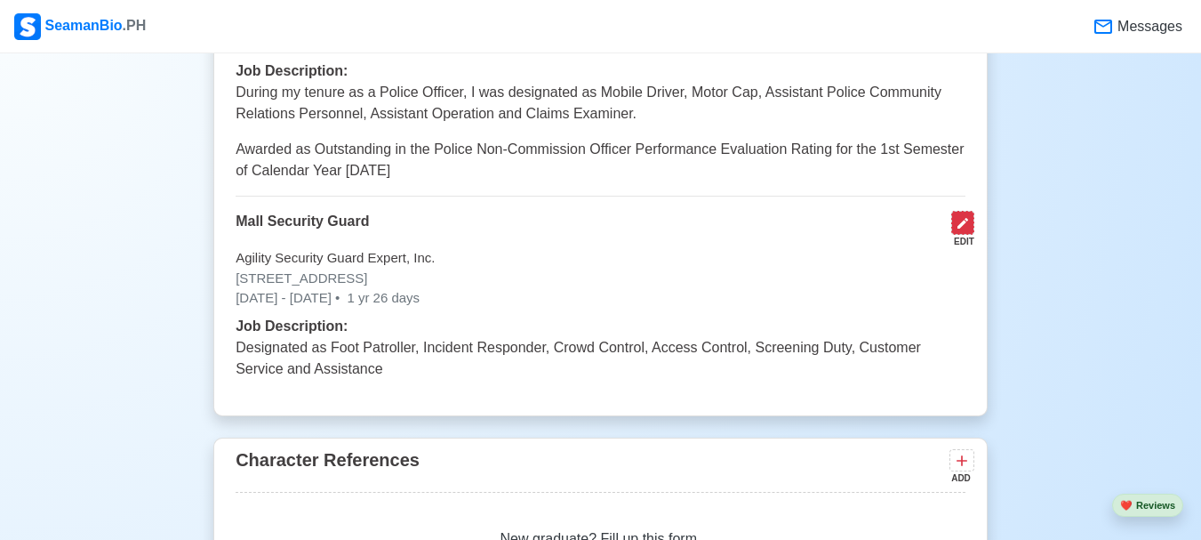
click at [961, 218] on icon at bounding box center [963, 223] width 11 height 11
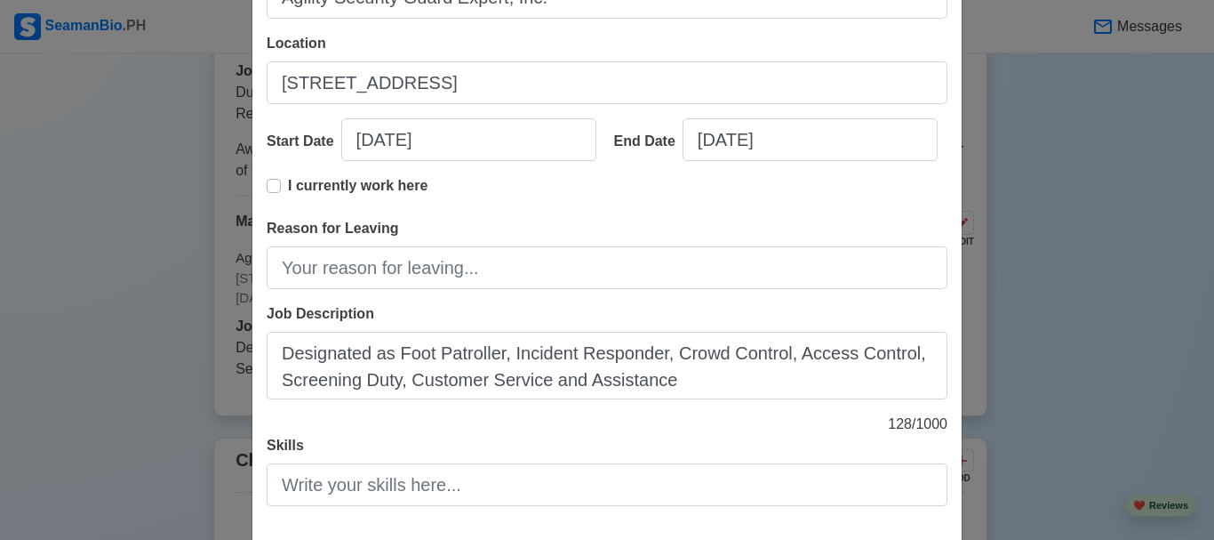
scroll to position [267, 0]
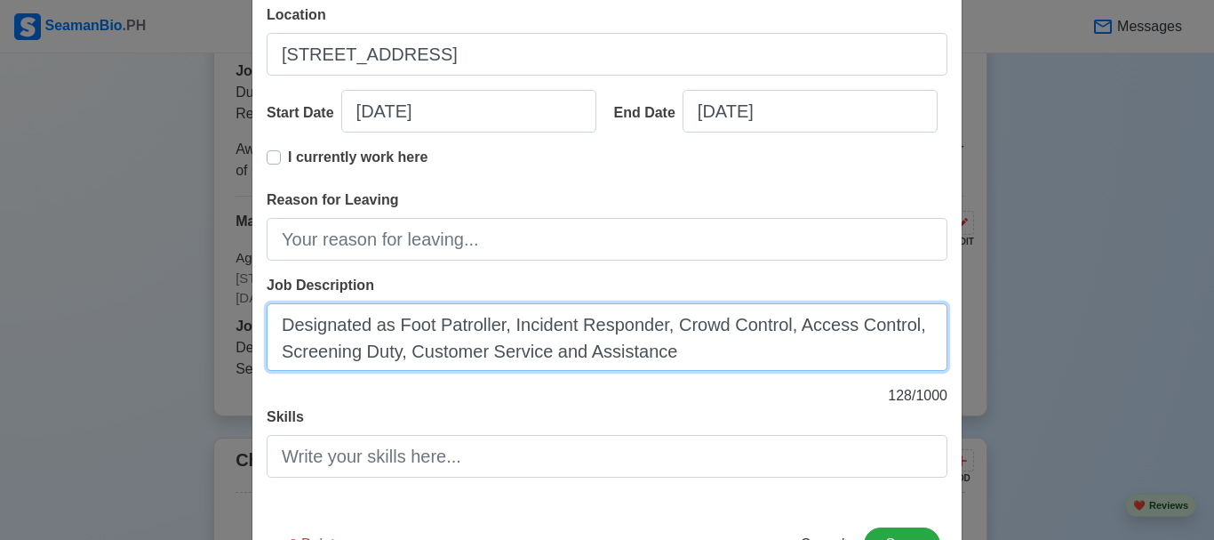
click at [680, 357] on textarea "Designated as Foot Patroller, Incident Responder, Crowd Control, Access Control…" at bounding box center [607, 337] width 681 height 68
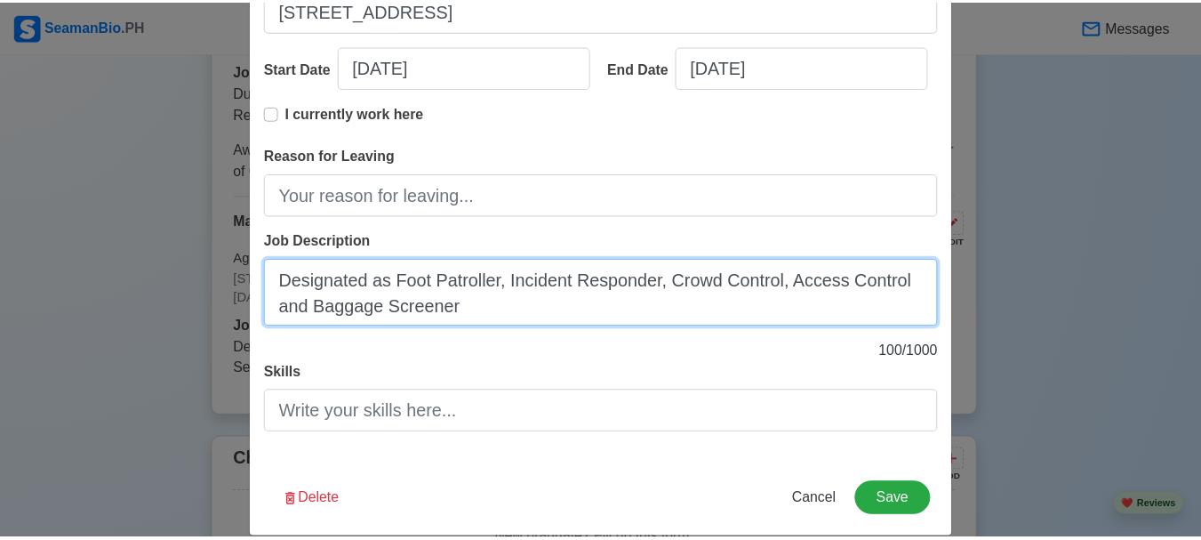
scroll to position [335, 0]
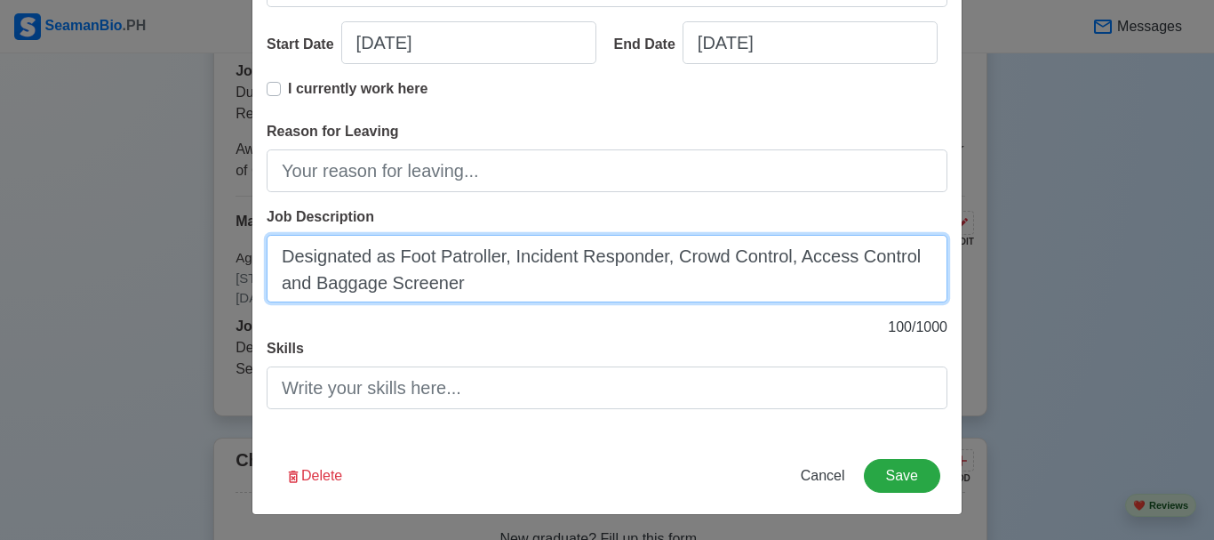
type textarea "Designated as Foot Patroller, Incident Responder, Crowd Control, Access Control…"
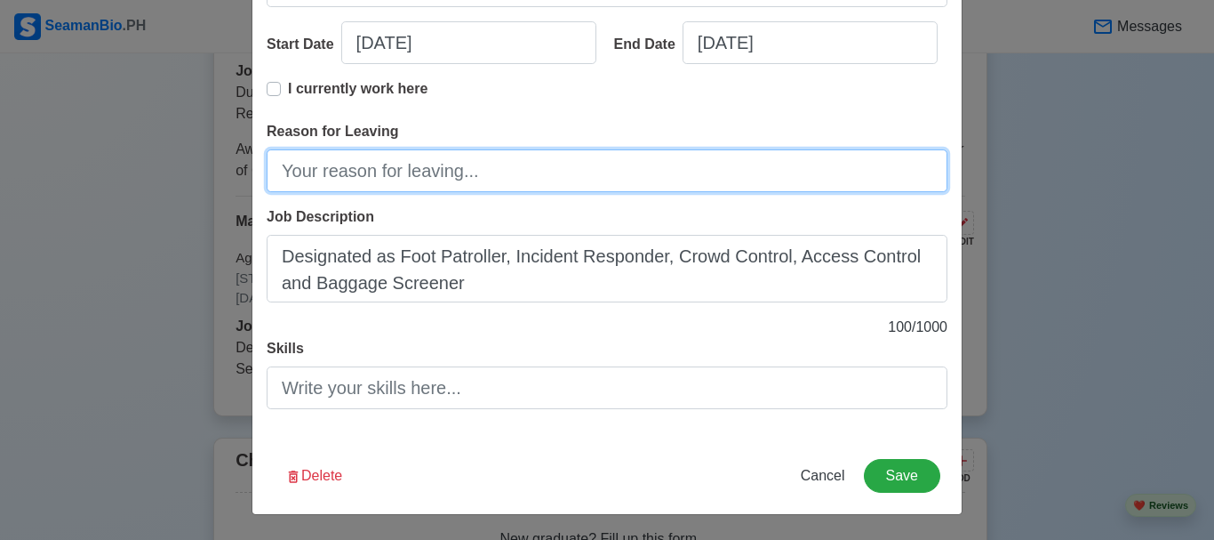
click at [333, 172] on input "Reason for Leaving" at bounding box center [607, 170] width 681 height 43
type input "Change Career to Police Officer"
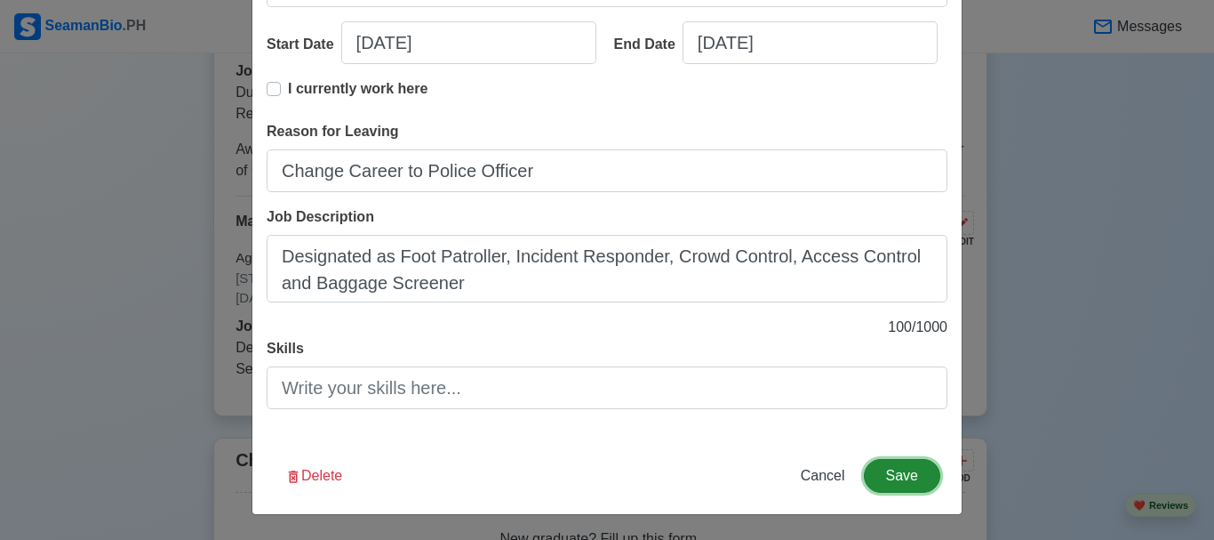
click at [894, 476] on button "Save" at bounding box center [902, 476] width 76 height 34
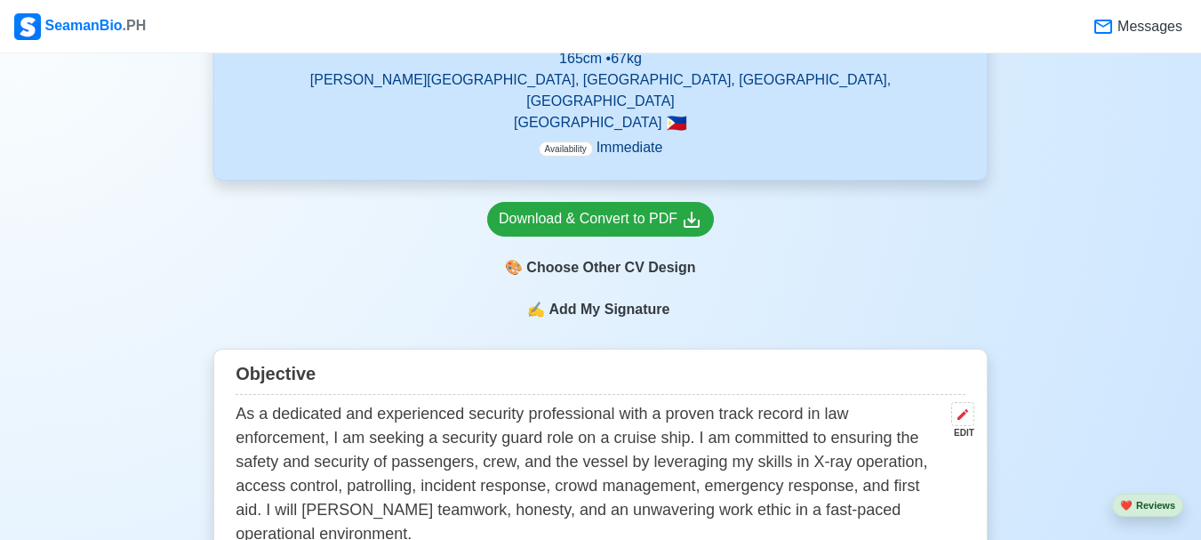
scroll to position [800, 0]
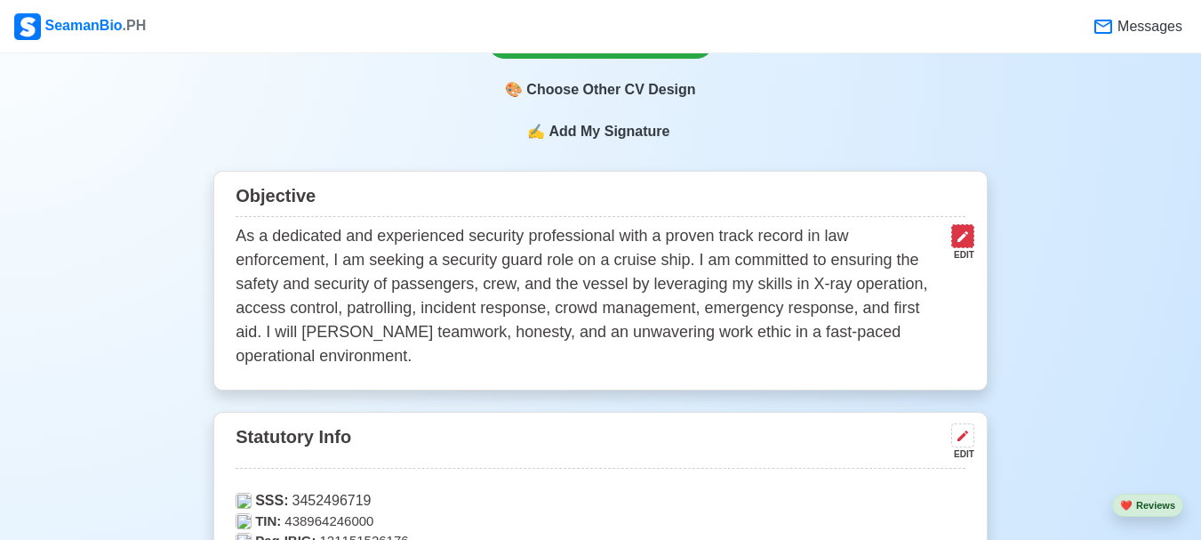
click at [960, 231] on icon at bounding box center [963, 236] width 11 height 11
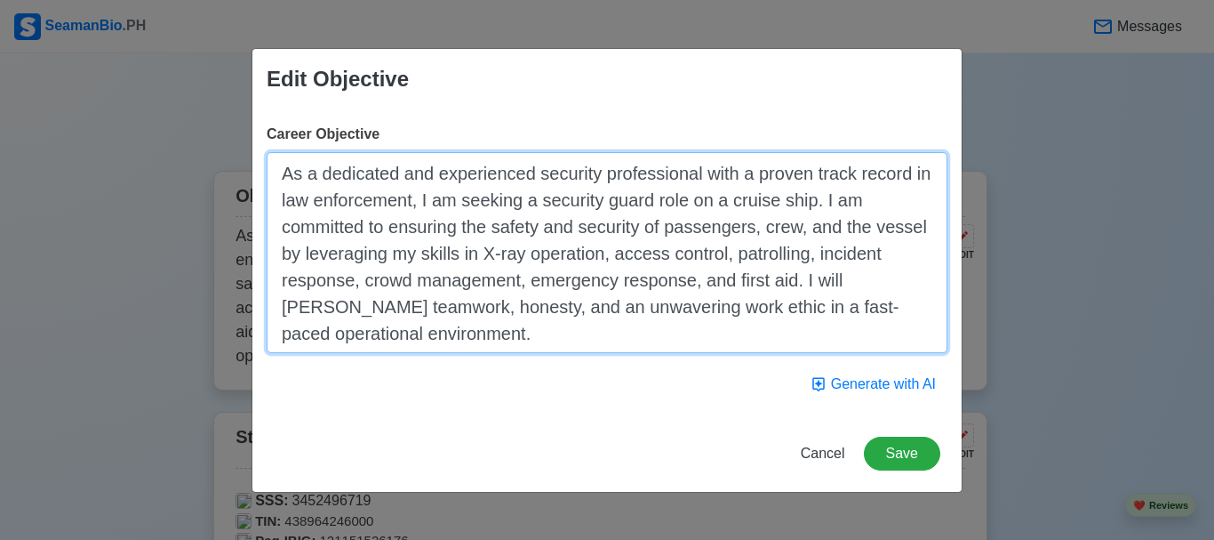
click at [445, 174] on textarea "As a dedicated and experienced security professional with a proven track record…" at bounding box center [607, 252] width 681 height 201
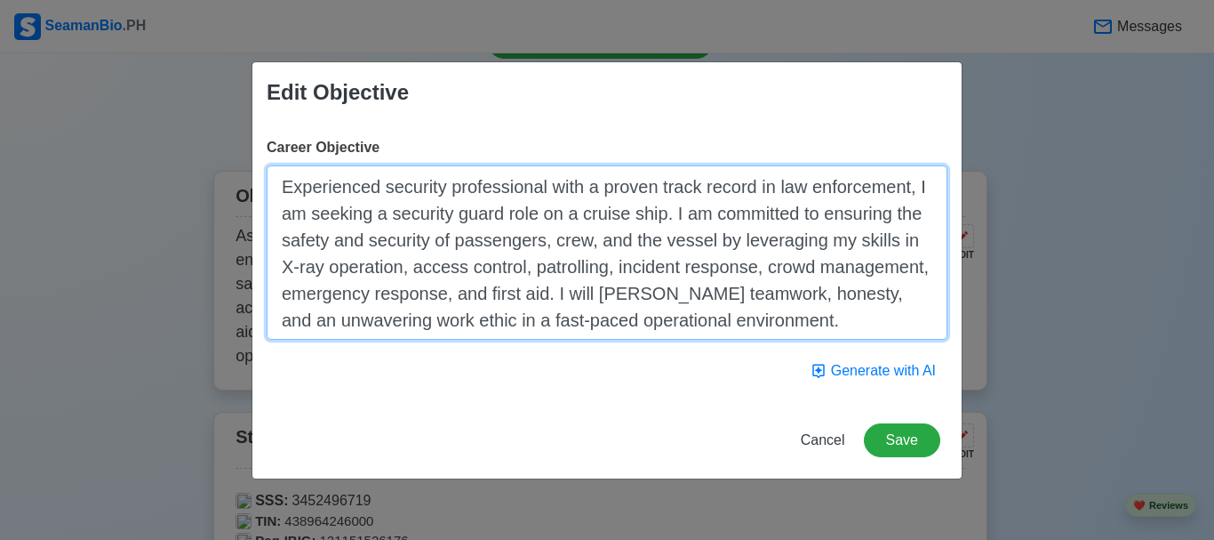
click at [455, 223] on textarea "Experienced security professional with a proven track record in law enforcement…" at bounding box center [607, 252] width 681 height 174
type textarea "Experienced security professional with a proven track record in law enforcement…"
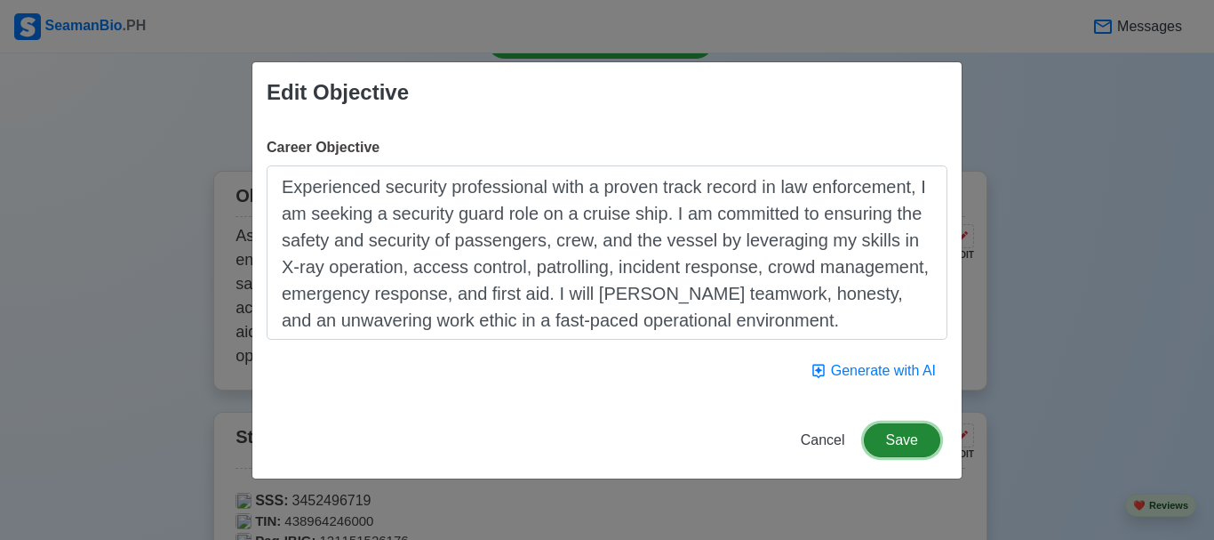
click at [913, 445] on button "Save" at bounding box center [902, 440] width 76 height 34
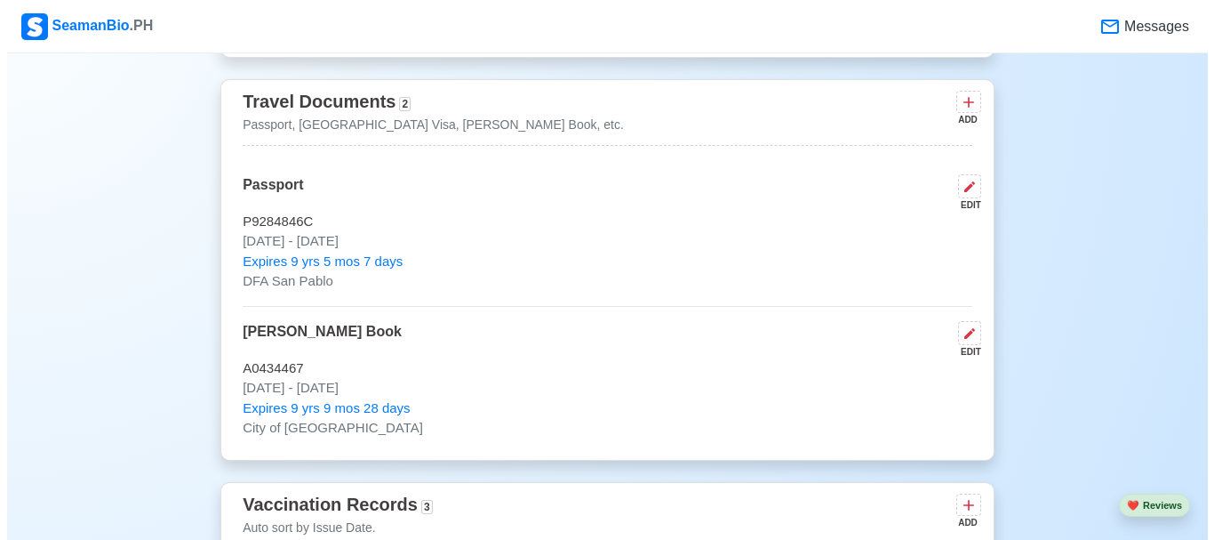
scroll to position [1334, 0]
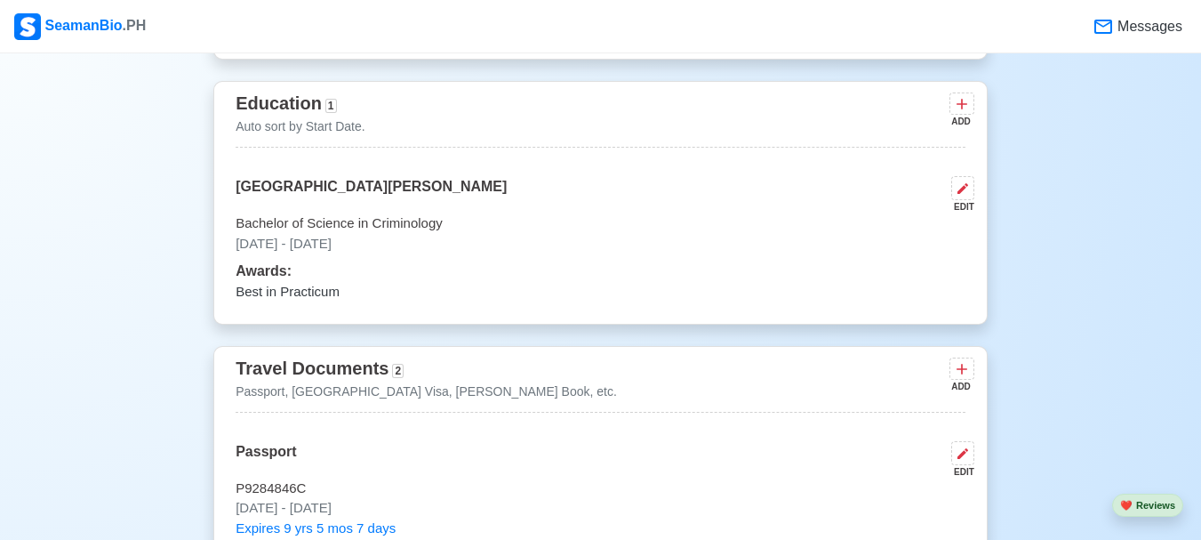
click at [283, 263] on span "Awards:" at bounding box center [264, 270] width 56 height 15
click at [963, 181] on icon at bounding box center [963, 188] width 14 height 14
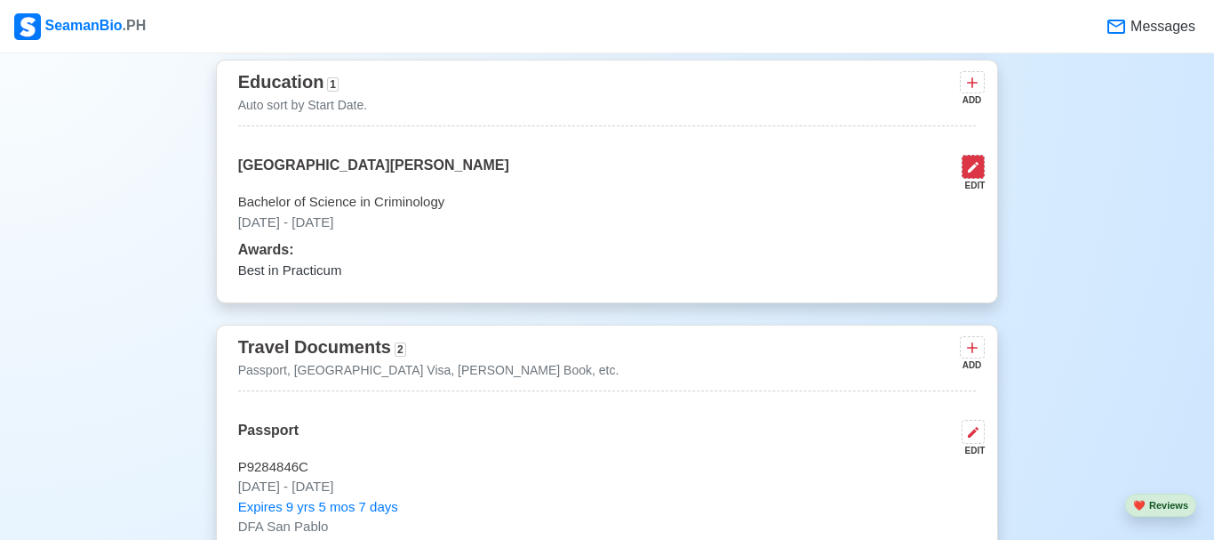
select select "June"
select select "2009"
select select "April"
select select "2013"
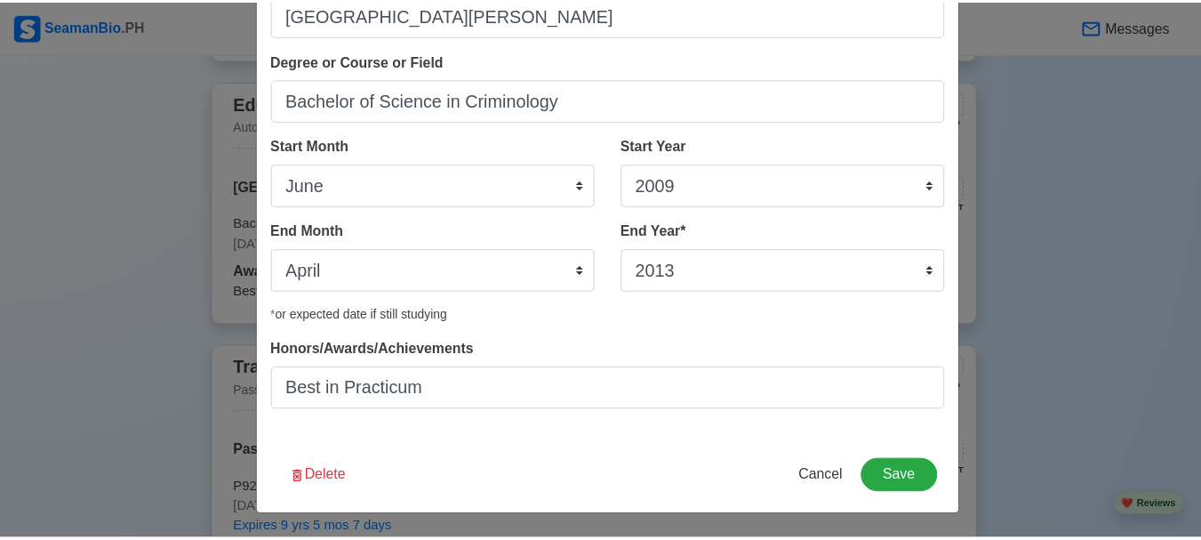
scroll to position [137, 0]
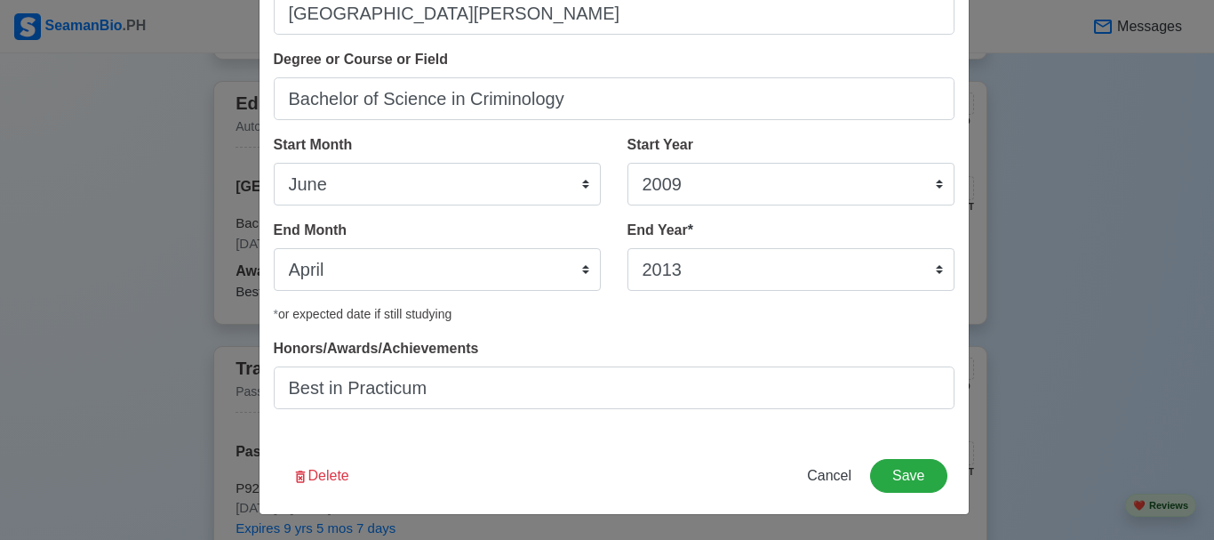
click at [325, 348] on span "Honors/Awards/Achievements" at bounding box center [376, 348] width 205 height 15
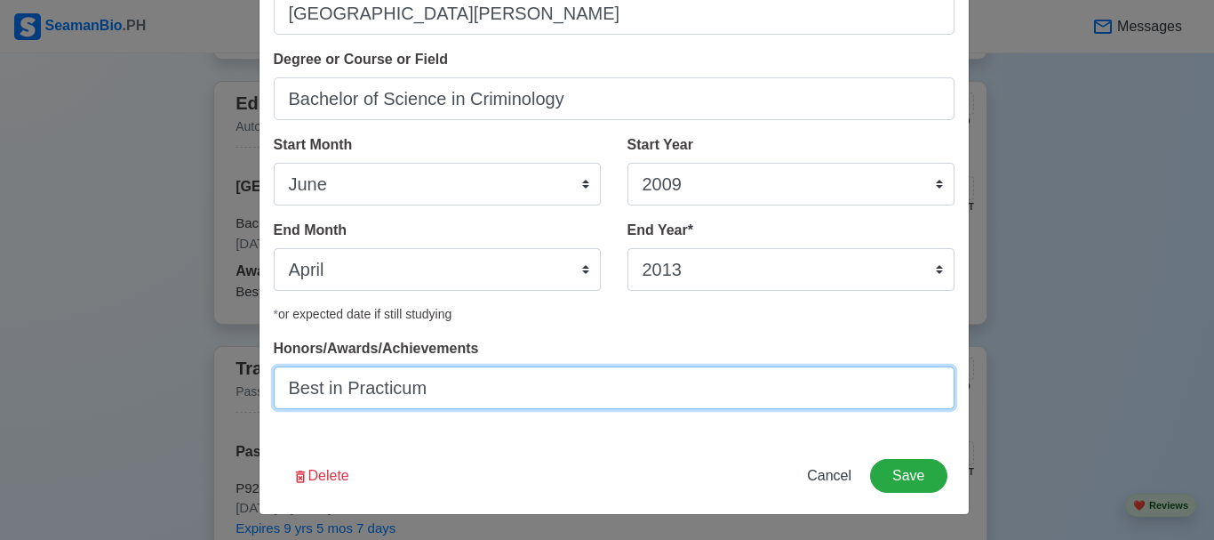
click at [325, 366] on input "Best in Practicum" at bounding box center [614, 387] width 681 height 43
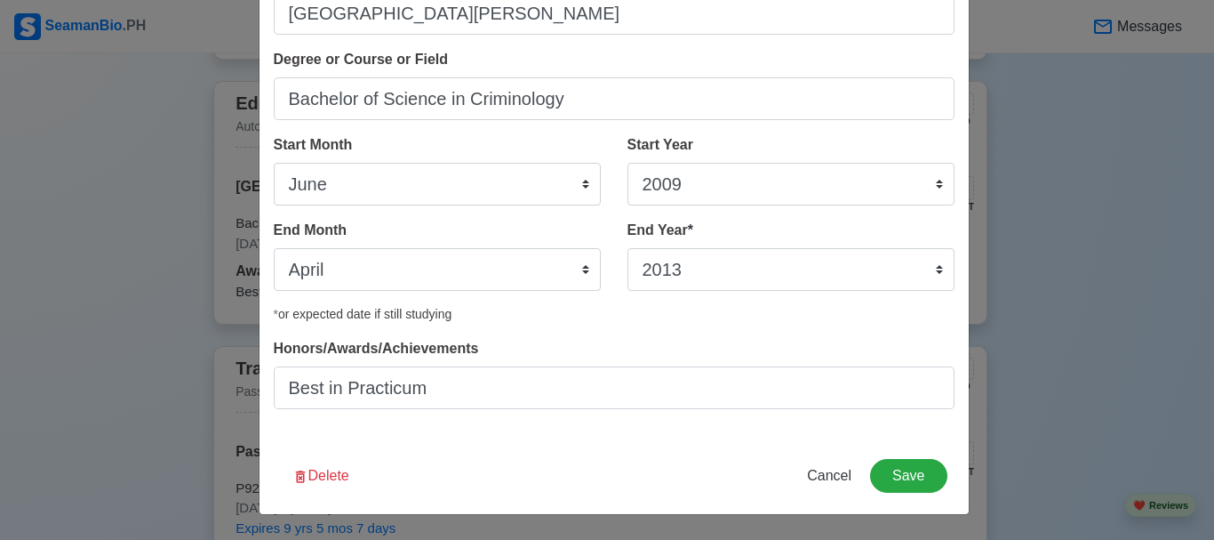
click at [324, 348] on span "Honors/Awards/Achievements" at bounding box center [376, 348] width 205 height 15
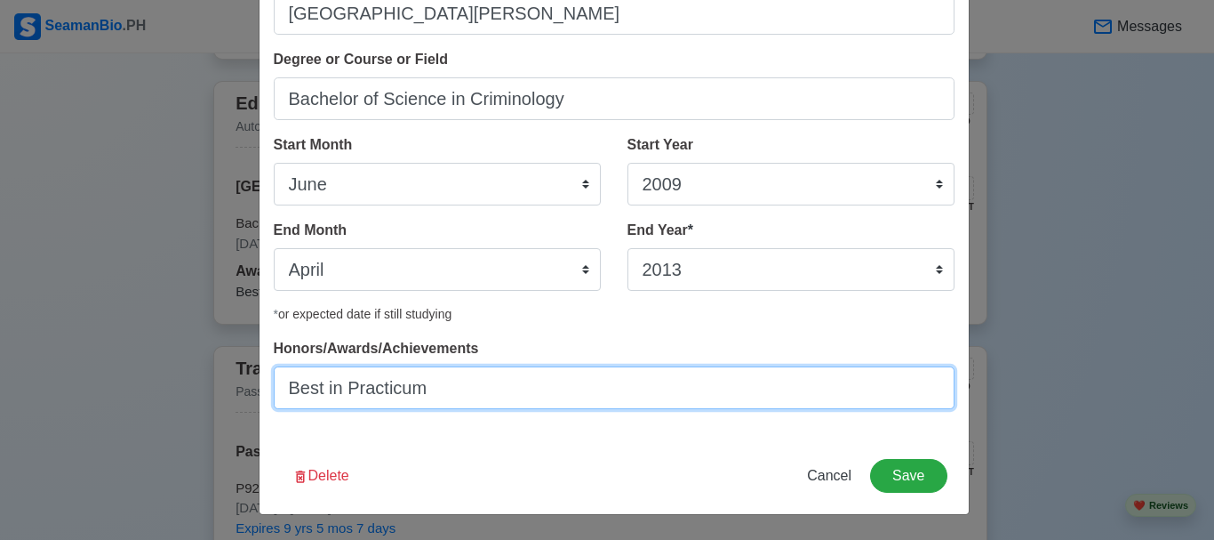
click at [324, 366] on input "Best in Practicum" at bounding box center [614, 387] width 681 height 43
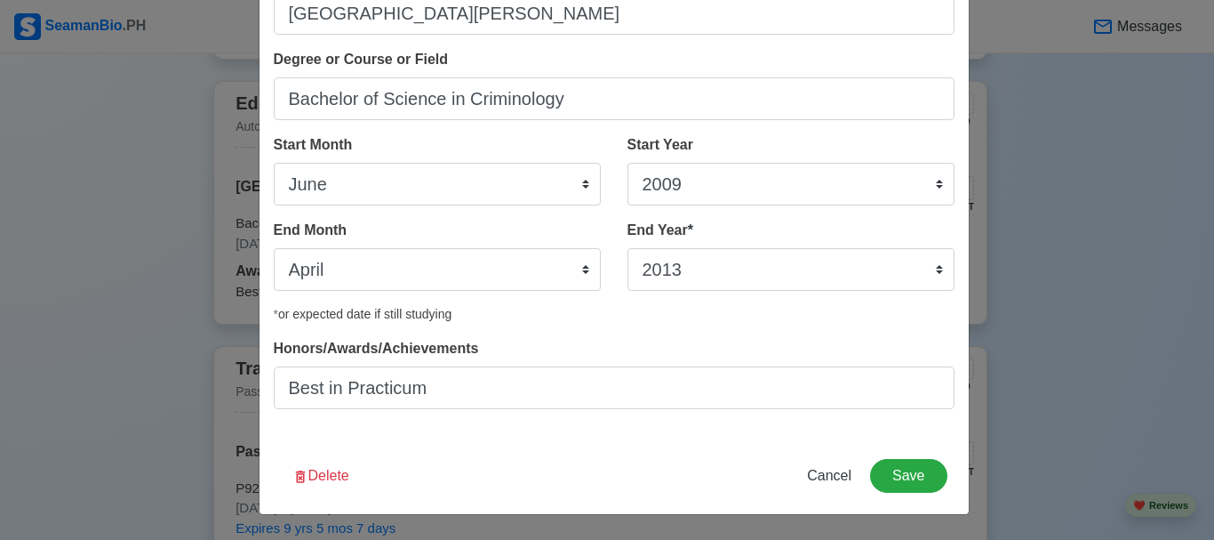
click at [354, 341] on span "Honors/Awards/Achievements" at bounding box center [376, 348] width 205 height 15
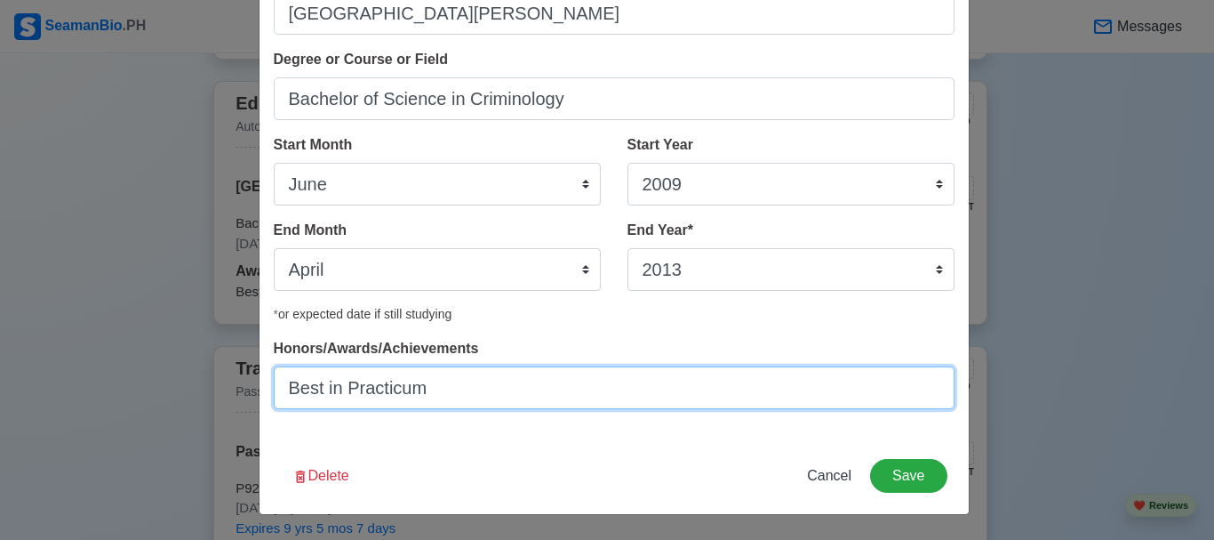
click at [354, 366] on input "Best in Practicum" at bounding box center [614, 387] width 681 height 43
type input "Best in Practicum/ Licensed Criminologist"
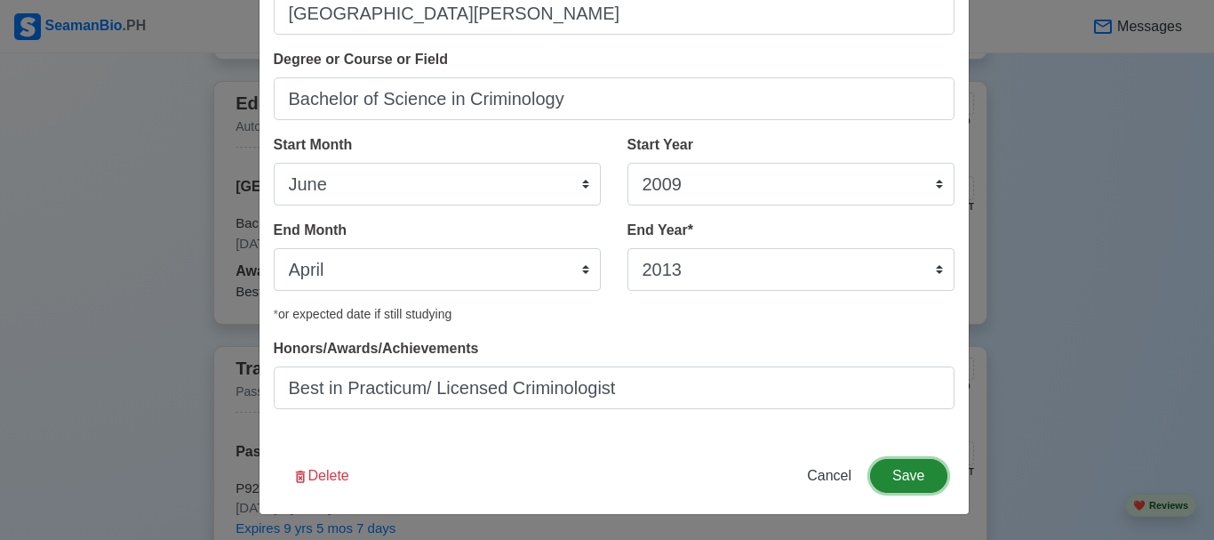
click at [895, 473] on button "Save" at bounding box center [908, 476] width 76 height 34
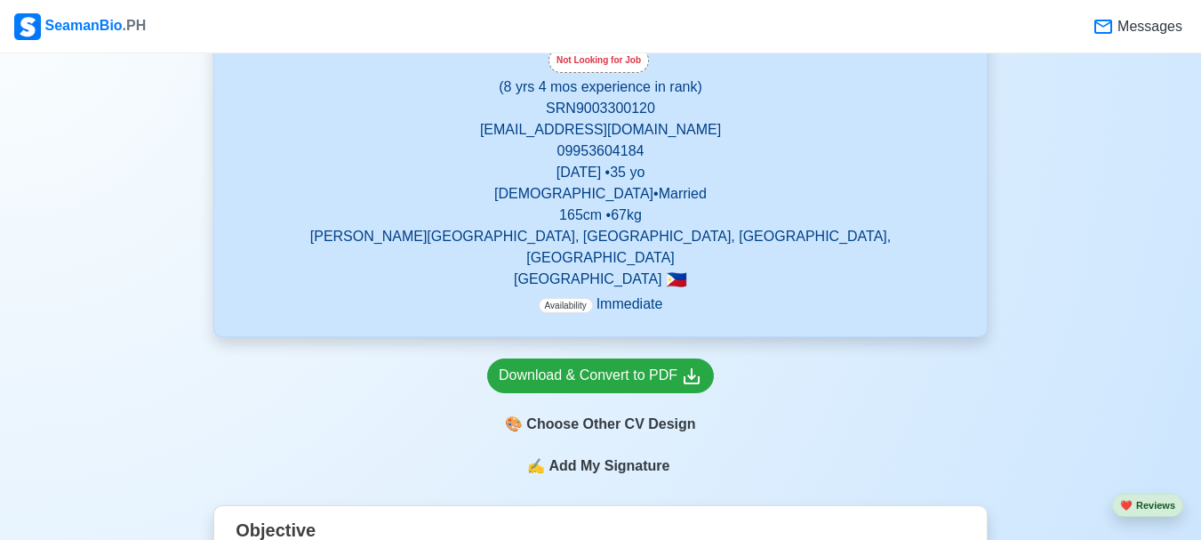
scroll to position [555, 0]
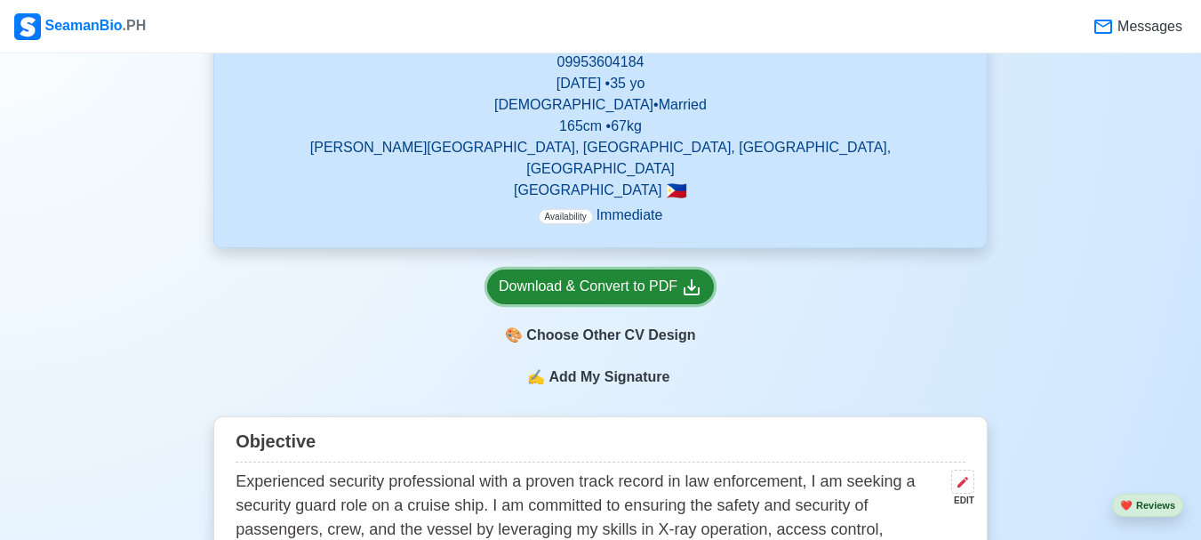
click at [605, 276] on div "Download & Convert to PDF" at bounding box center [601, 287] width 204 height 22
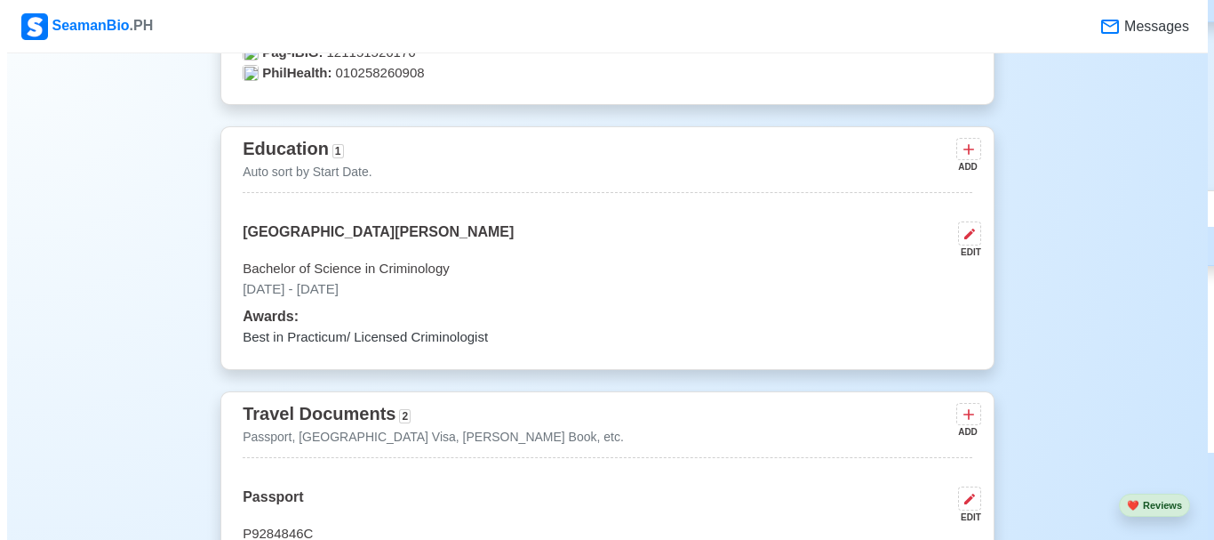
scroll to position [1266, 0]
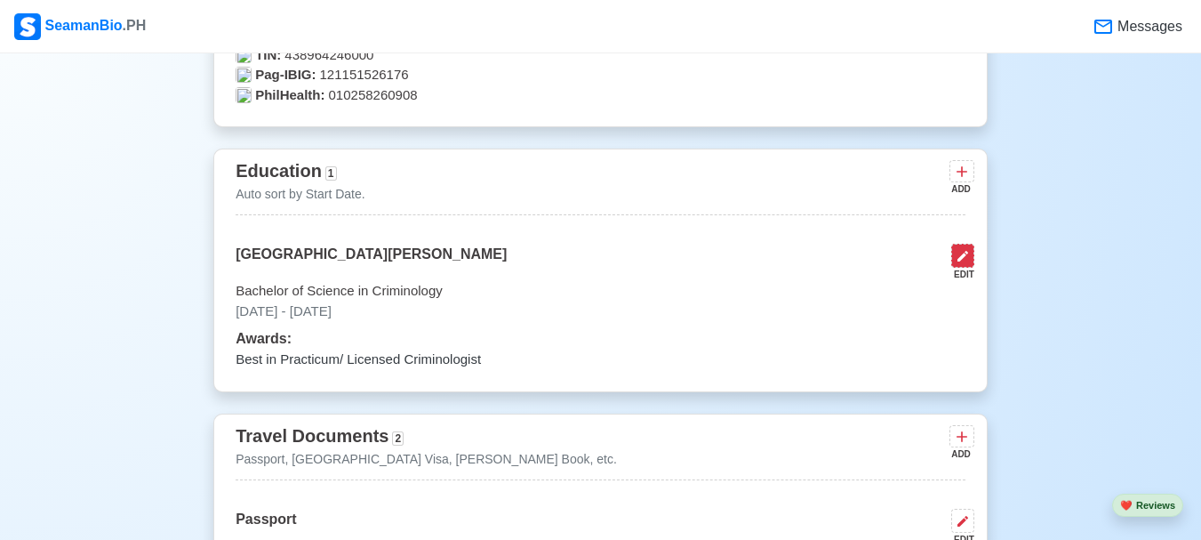
click at [960, 251] on icon at bounding box center [963, 256] width 11 height 11
select select "June"
select select "2009"
select select "April"
select select "2013"
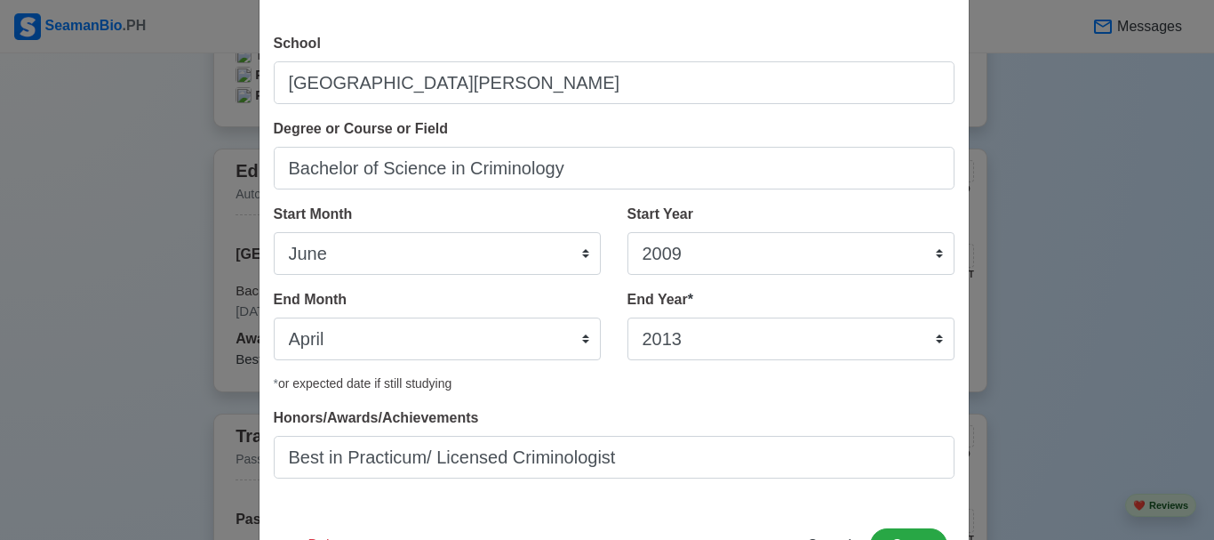
scroll to position [137, 0]
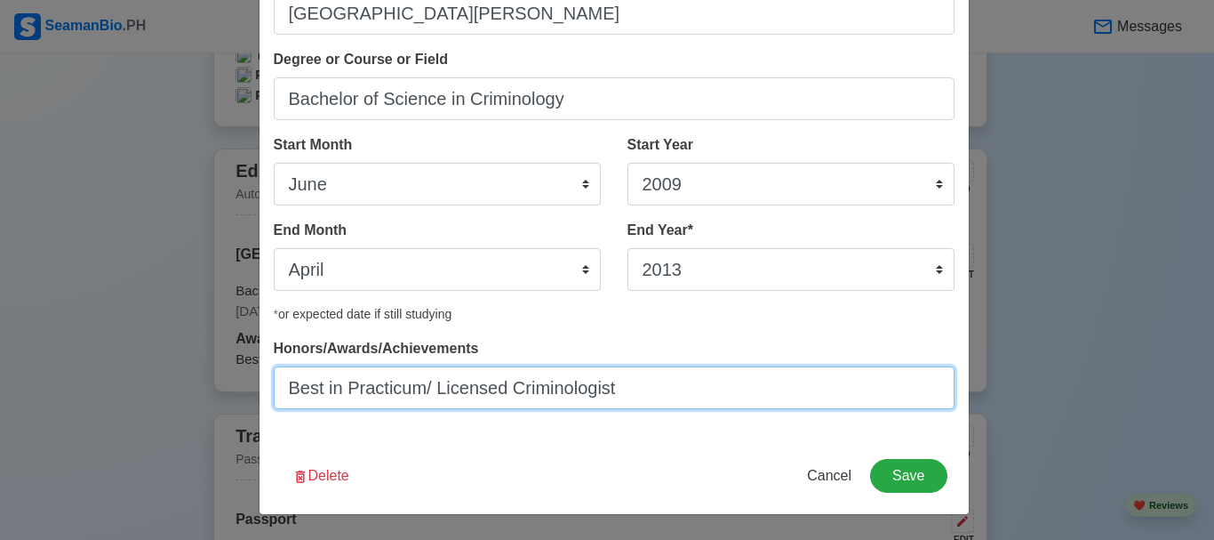
click at [418, 393] on input "Best in Practicum/ Licensed Criminologist" at bounding box center [614, 387] width 681 height 43
click at [431, 389] on input "Best in Practicum/ Licensed Criminologist" at bounding box center [614, 387] width 681 height 43
type input "Best in Practicum/Licensed Criminologist"
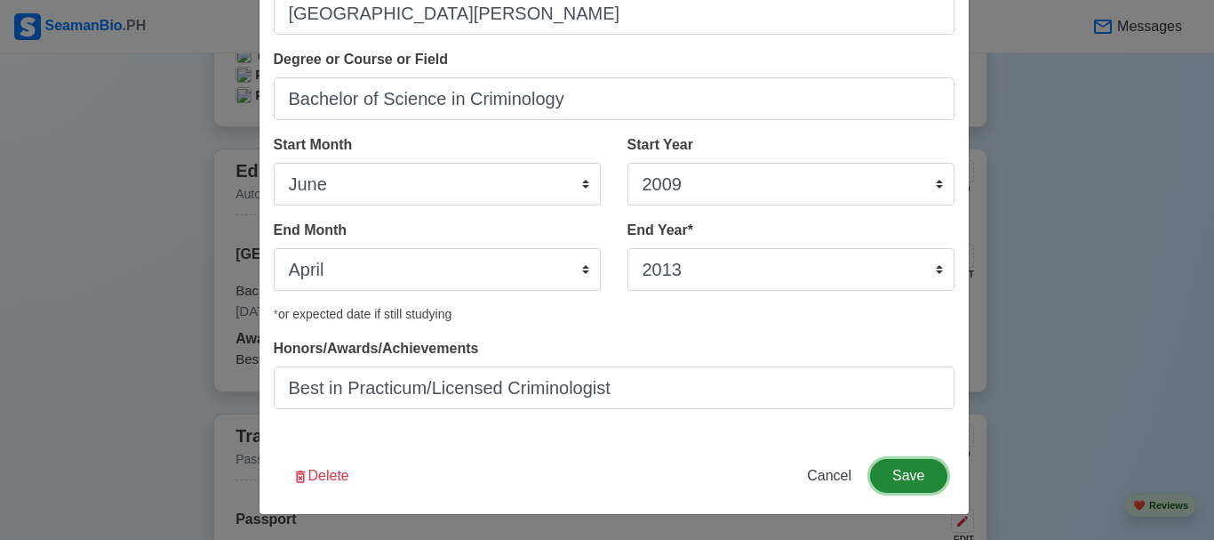
click at [904, 467] on button "Save" at bounding box center [908, 476] width 76 height 34
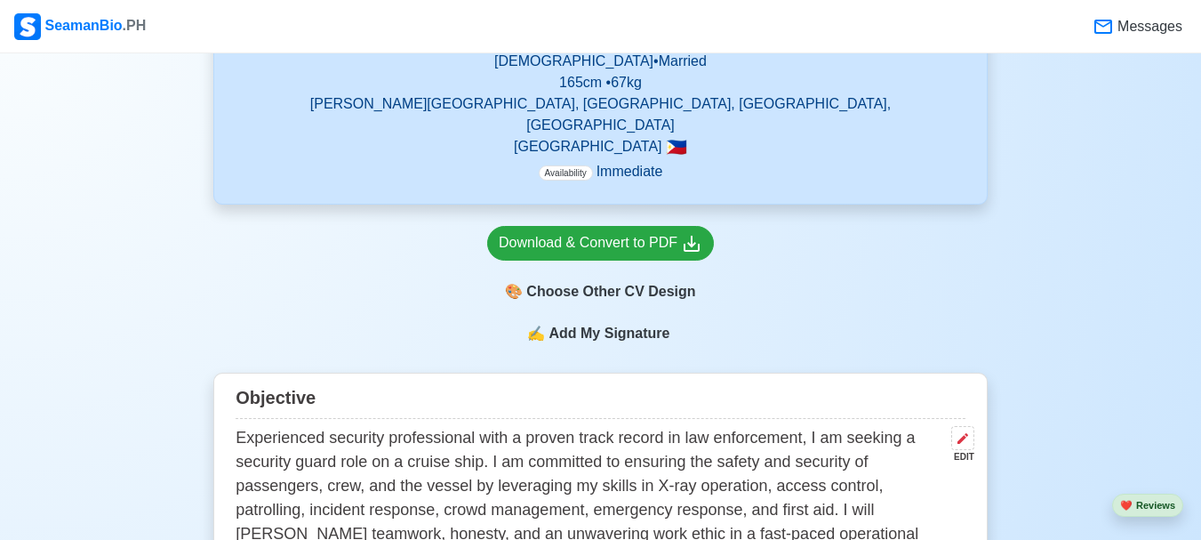
scroll to position [555, 0]
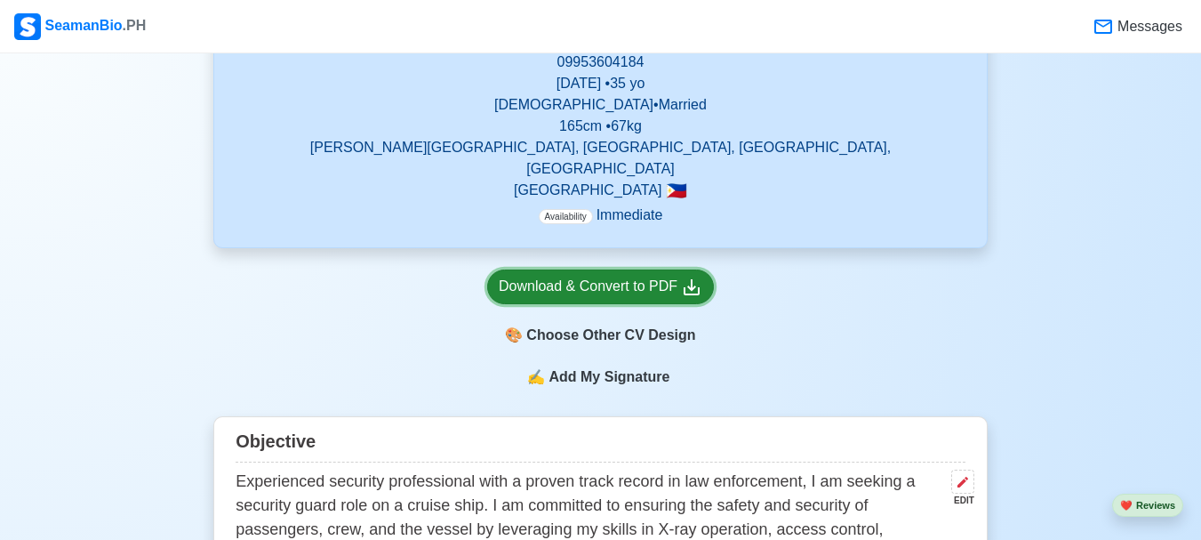
click at [561, 276] on div "Download & Convert to PDF" at bounding box center [601, 287] width 204 height 22
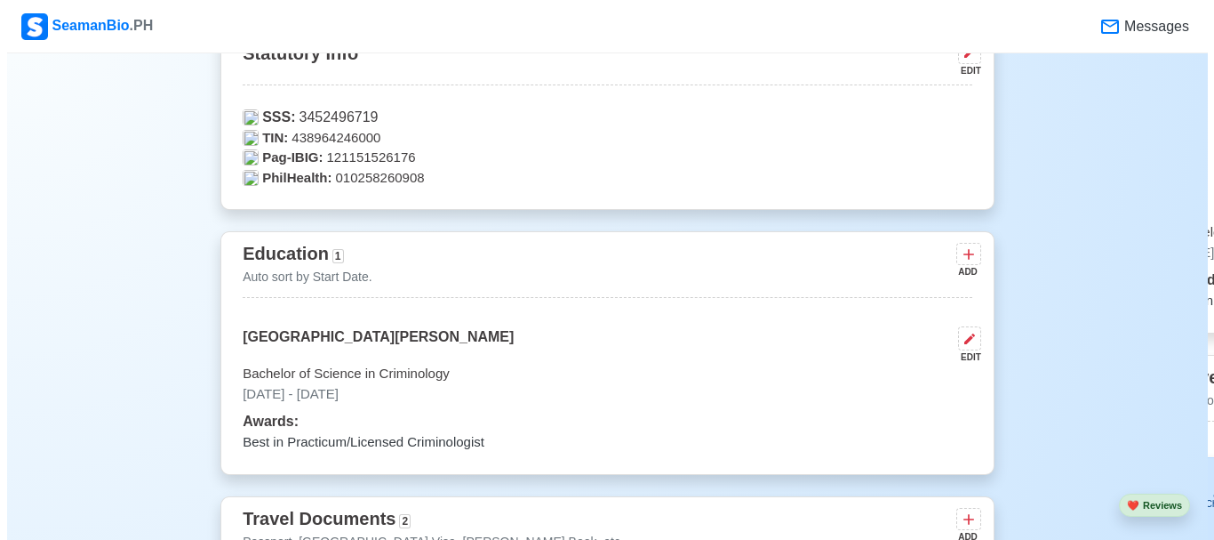
scroll to position [1177, 0]
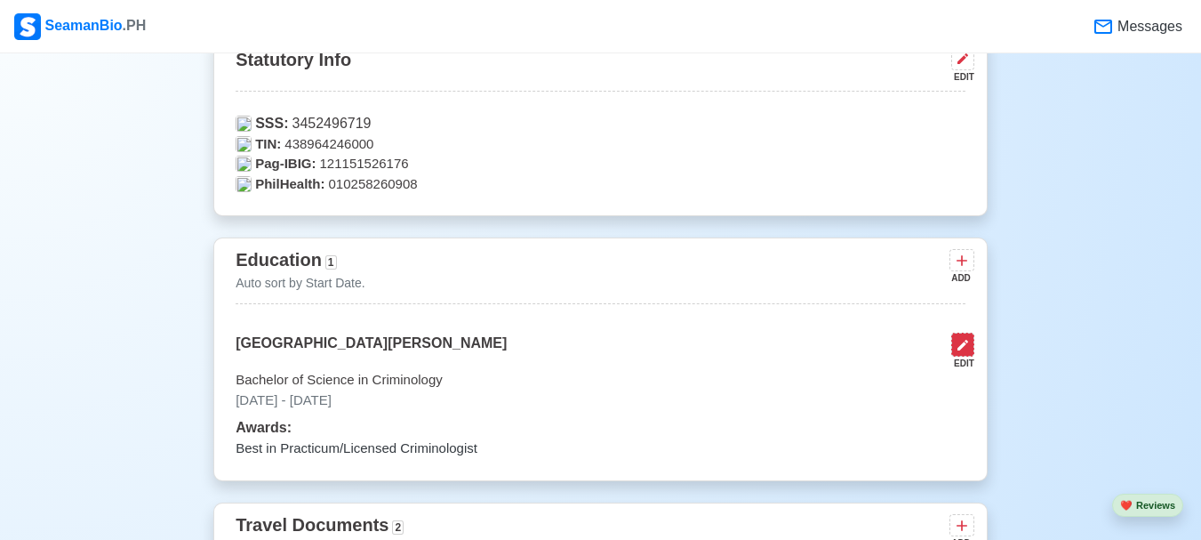
click at [958, 338] on icon at bounding box center [963, 345] width 14 height 14
select select "June"
select select "2009"
select select "April"
select select "2013"
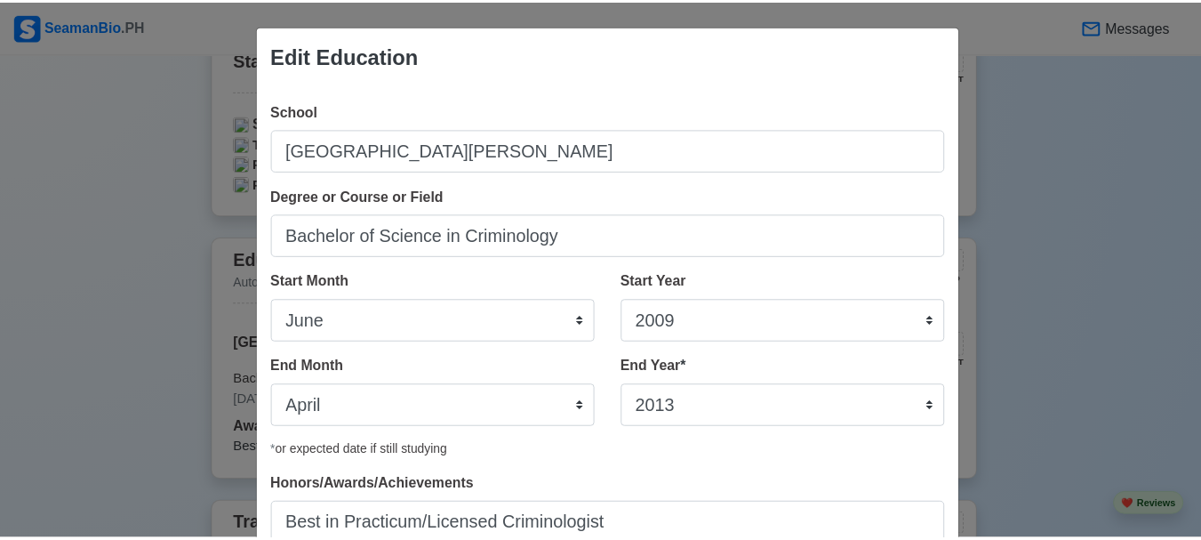
scroll to position [137, 0]
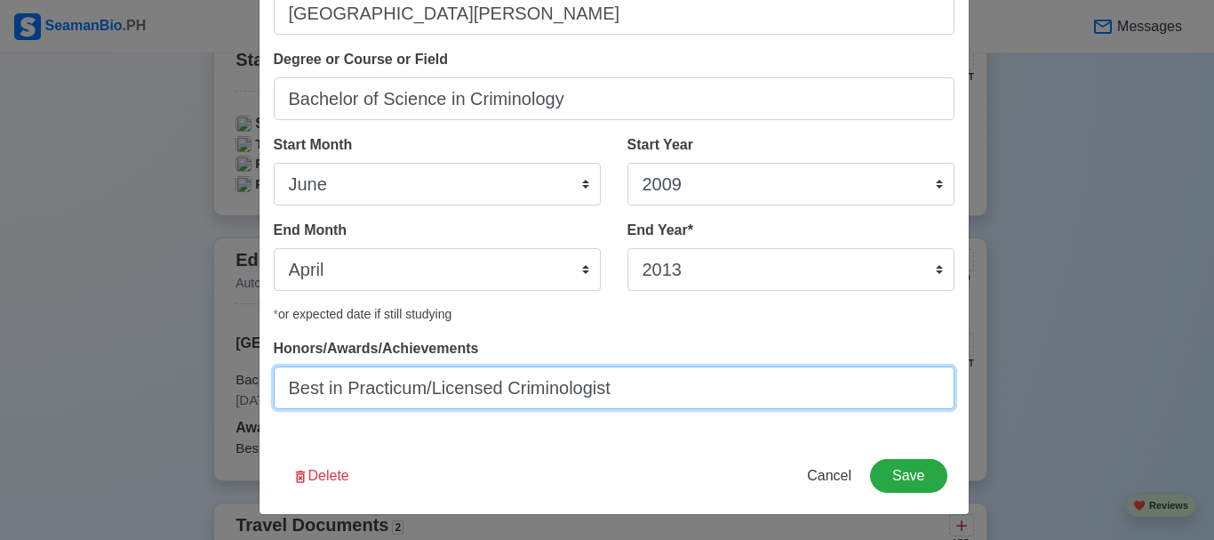
click at [418, 393] on input "Best in Practicum/Licensed Criminologist" at bounding box center [614, 387] width 681 height 43
click at [428, 396] on input "Best in Practicum /Licensed Criminologist" at bounding box center [614, 387] width 681 height 43
type input "Best in Practicum / Licensed Criminologist"
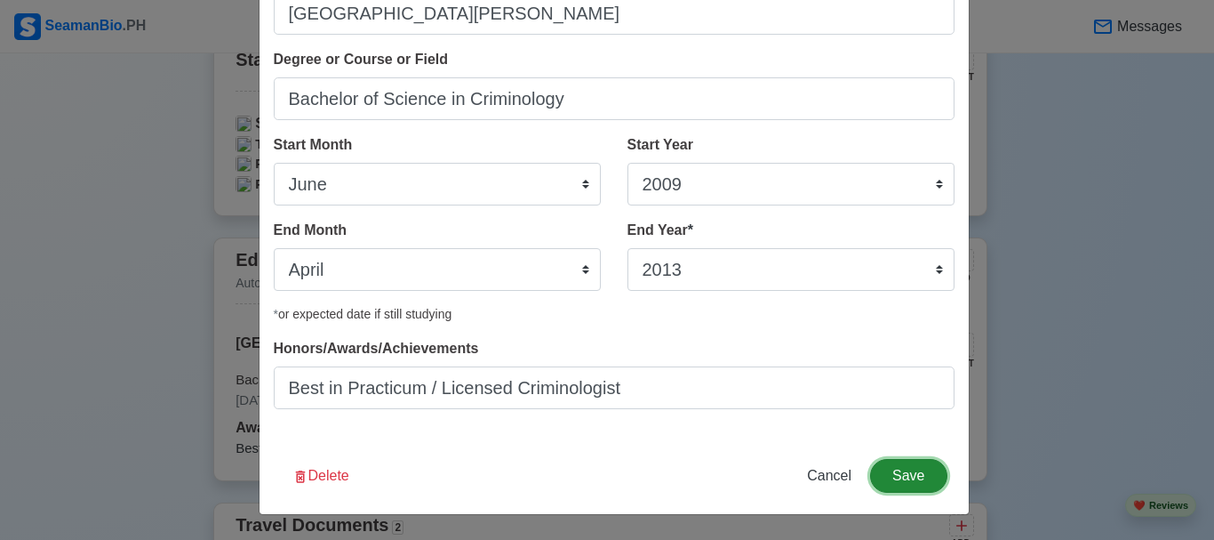
click at [910, 474] on button "Save" at bounding box center [908, 476] width 76 height 34
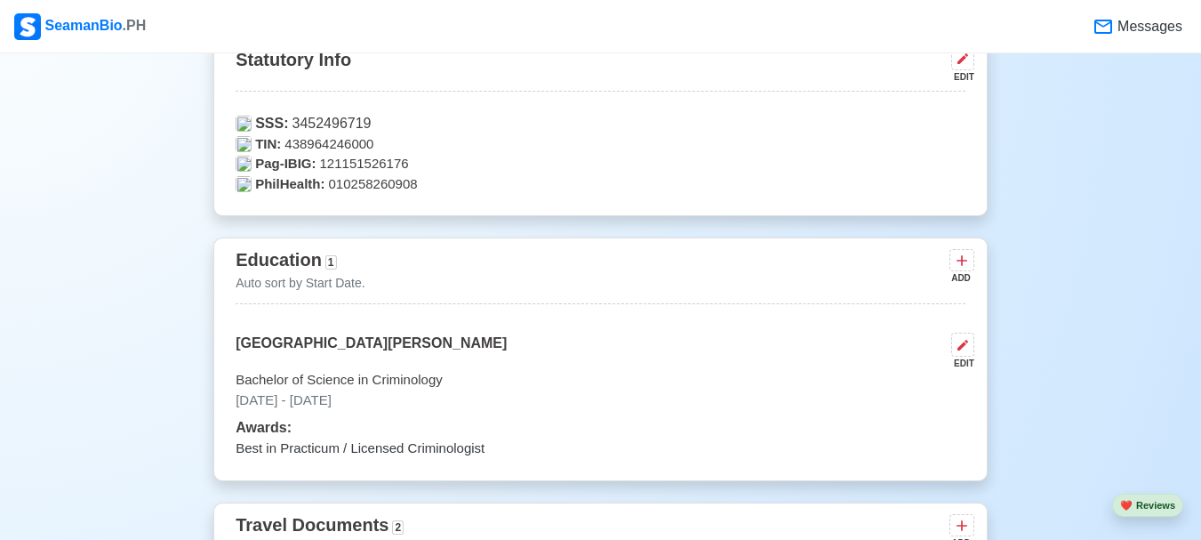
scroll to position [1266, 0]
